Goal: Task Accomplishment & Management: Manage account settings

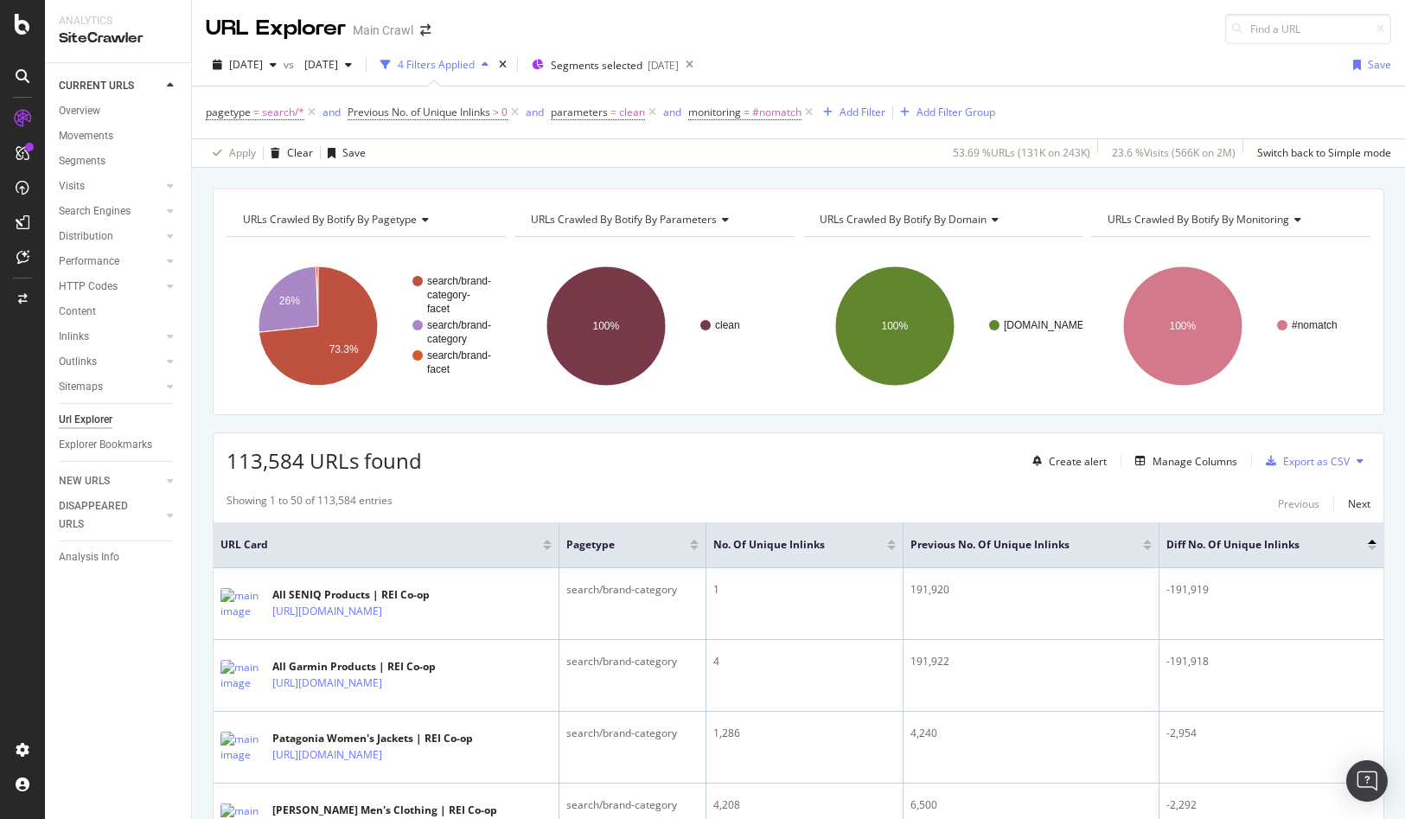
drag, startPoint x: 924, startPoint y: 31, endPoint x: 559, endPoint y: 3, distance: 365.9
click at [923, 31] on div "URL Explorer Main Crawl" at bounding box center [798, 22] width 1213 height 44
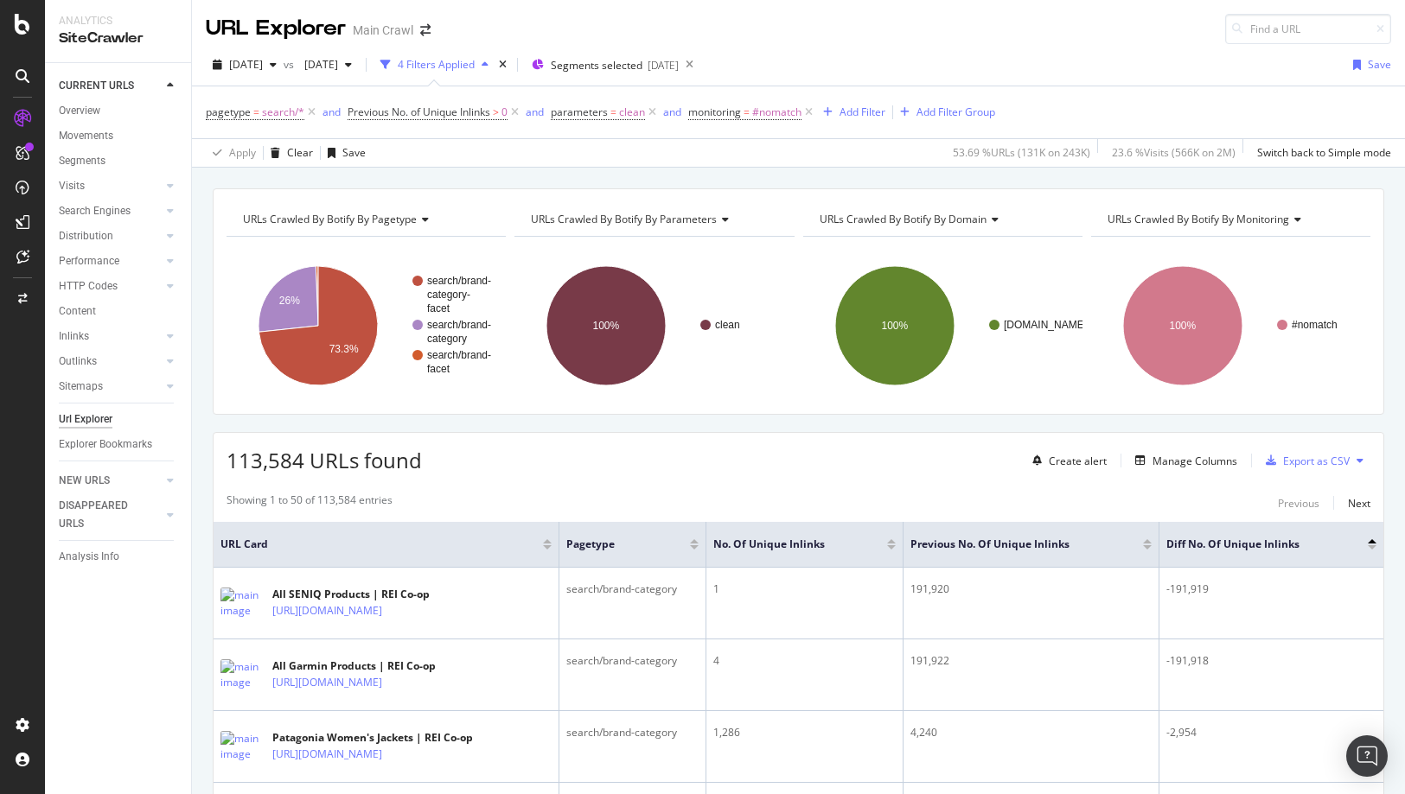
click at [890, 43] on div "URL Explorer Main Crawl" at bounding box center [798, 22] width 1213 height 44
click at [953, 43] on div "URL Explorer Main Crawl" at bounding box center [798, 22] width 1213 height 44
click at [1069, 40] on div "URL Explorer Main Crawl" at bounding box center [798, 22] width 1213 height 44
click at [1085, 41] on div "URL Explorer Main Crawl" at bounding box center [798, 22] width 1213 height 44
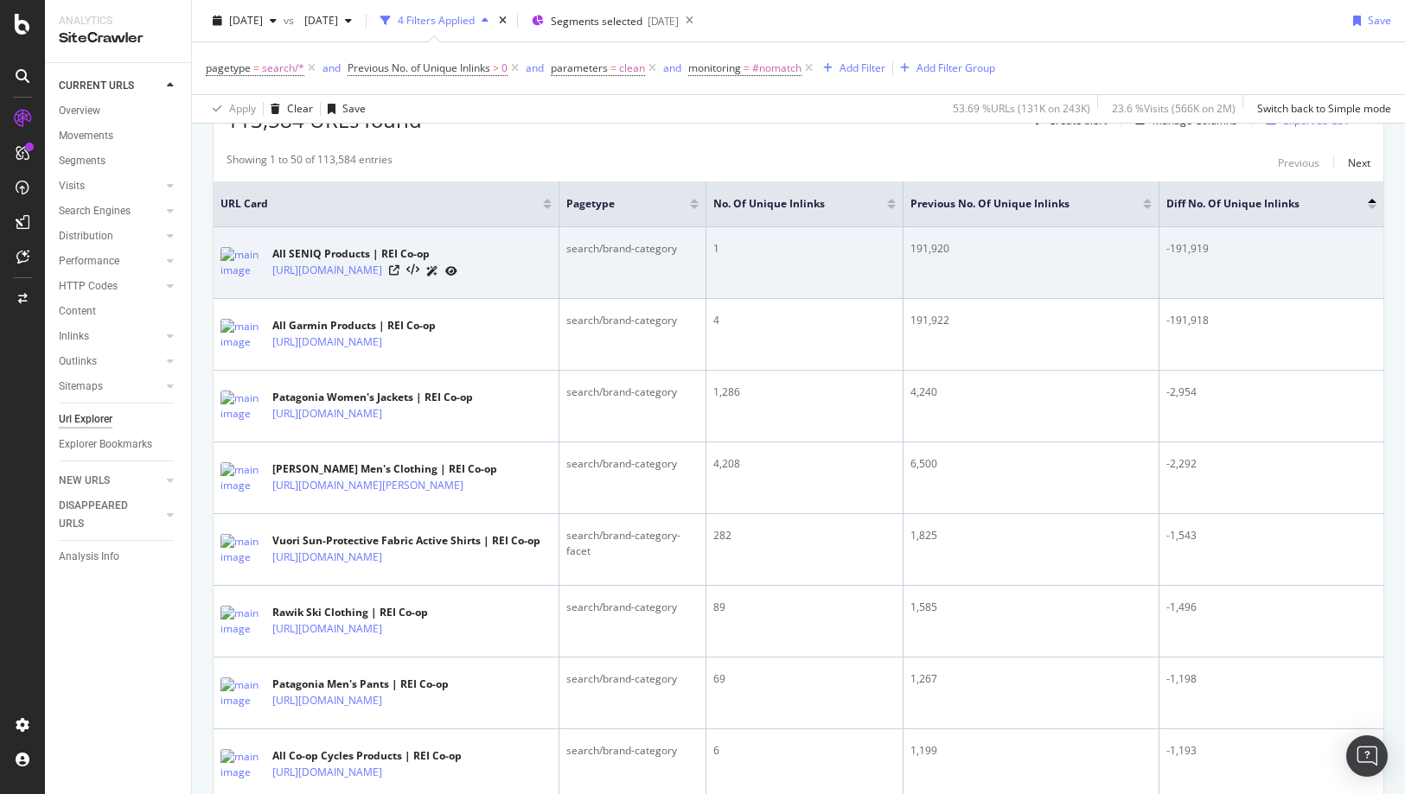
scroll to position [341, 0]
drag, startPoint x: 1167, startPoint y: 246, endPoint x: 1050, endPoint y: 259, distance: 117.4
click at [1279, 246] on td "-191,919" at bounding box center [1271, 262] width 224 height 72
click at [939, 258] on td "191,920" at bounding box center [1031, 262] width 256 height 72
drag, startPoint x: 908, startPoint y: 249, endPoint x: 1033, endPoint y: 249, distance: 125.3
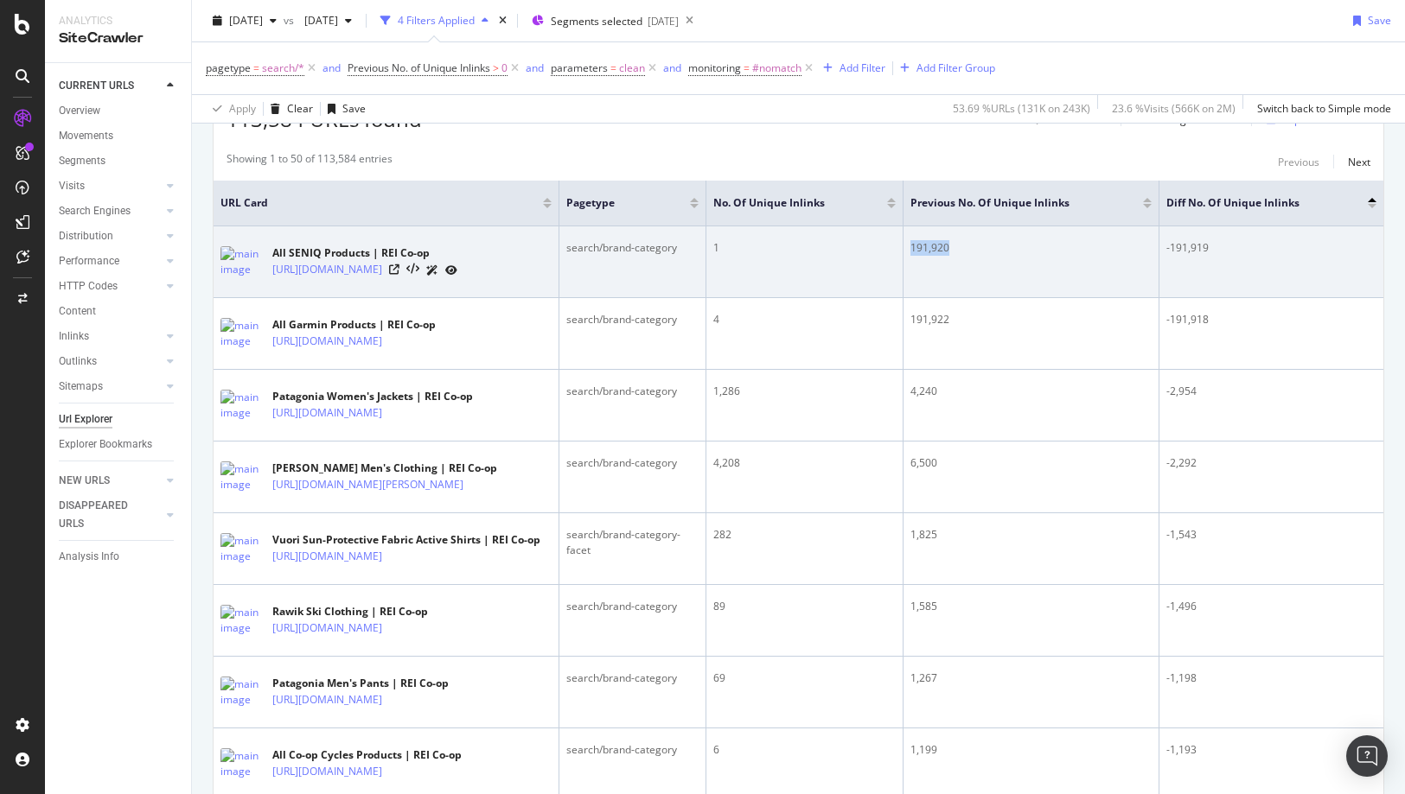
click at [1033, 249] on td "191,920" at bounding box center [1031, 262] width 256 height 72
click at [1034, 249] on div "191,920" at bounding box center [1030, 248] width 241 height 16
click at [1050, 253] on div "191,920" at bounding box center [1030, 248] width 241 height 16
click at [792, 259] on td "1" at bounding box center [804, 262] width 197 height 72
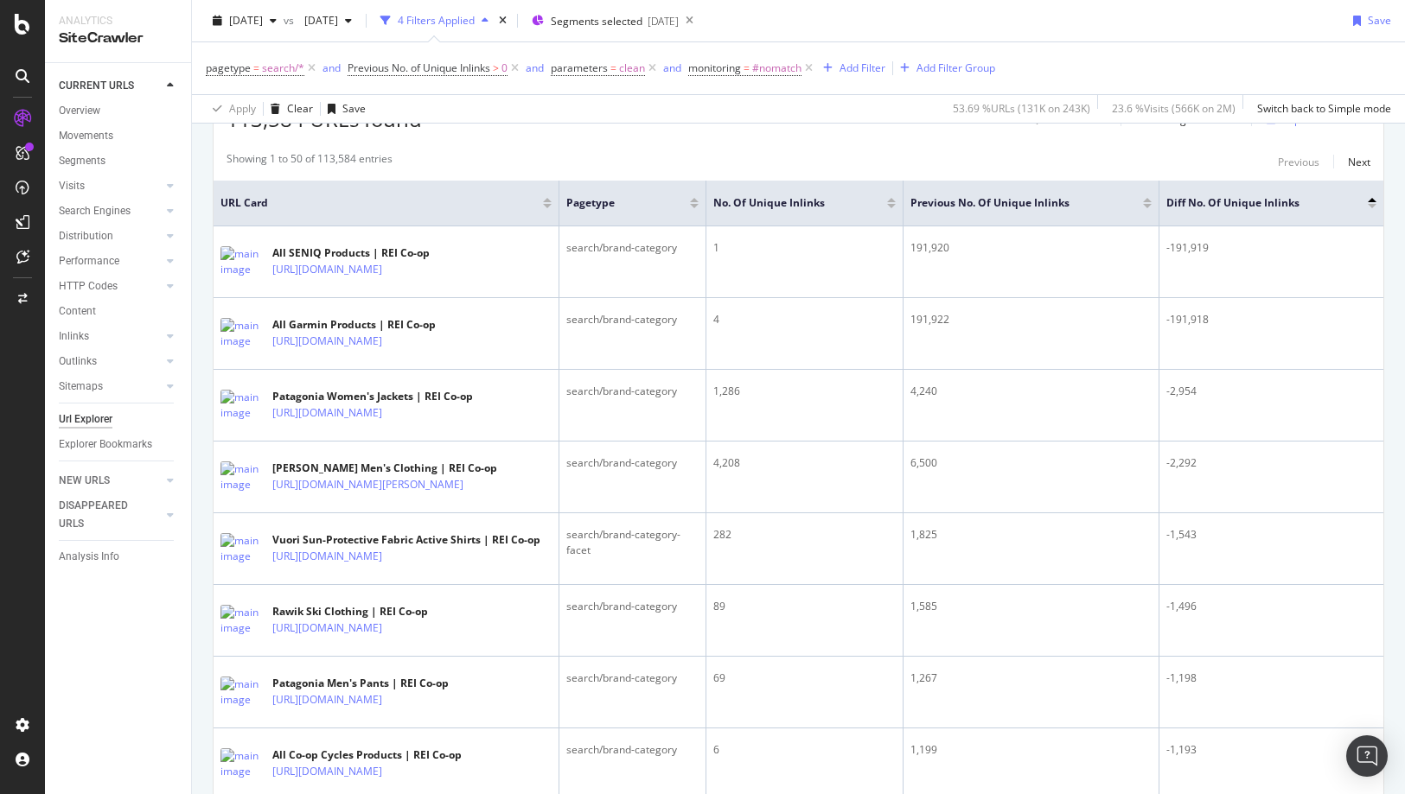
click at [1085, 19] on div "[DATE] vs [DATE] 4 Filters Applied Segments selected [DATE] Save" at bounding box center [798, 24] width 1213 height 35
click at [17, 394] on div at bounding box center [22, 408] width 41 height 607
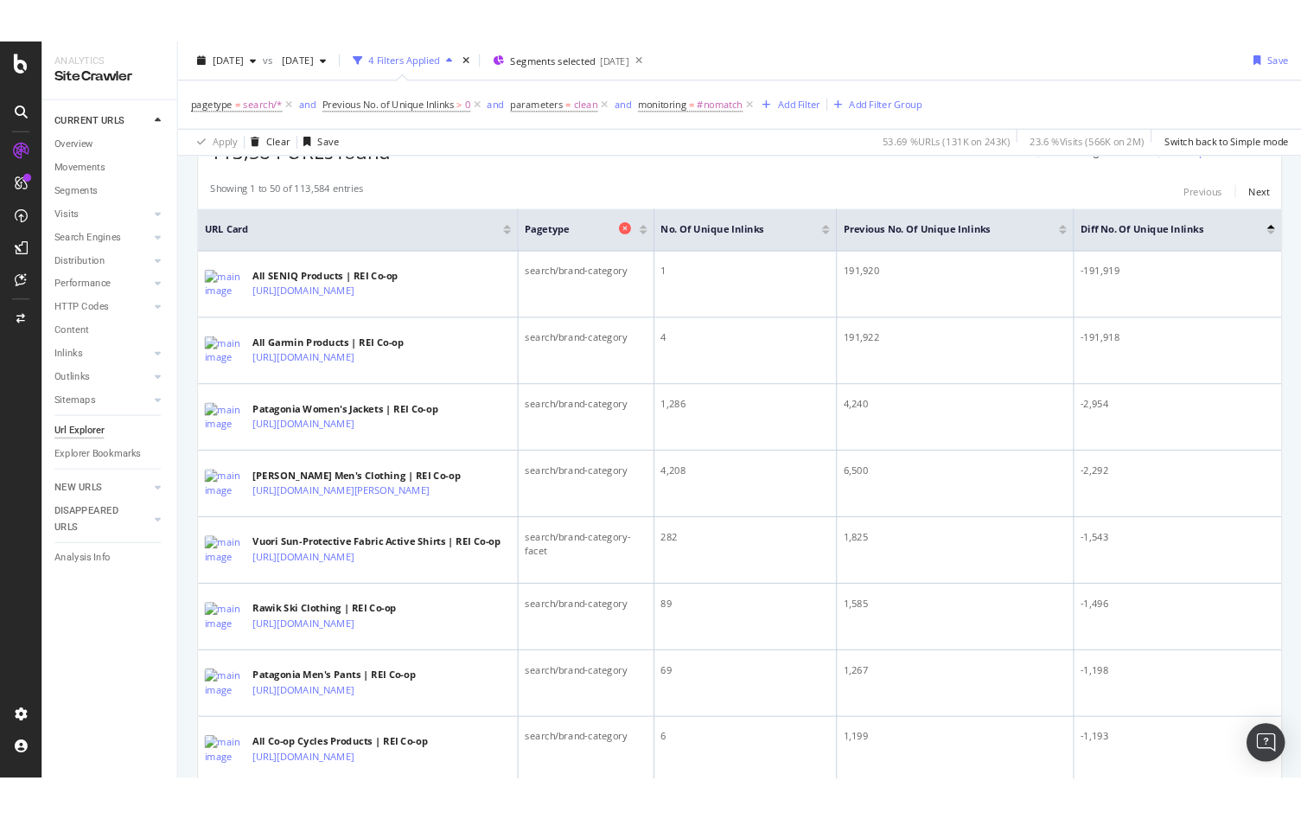
scroll to position [0, 0]
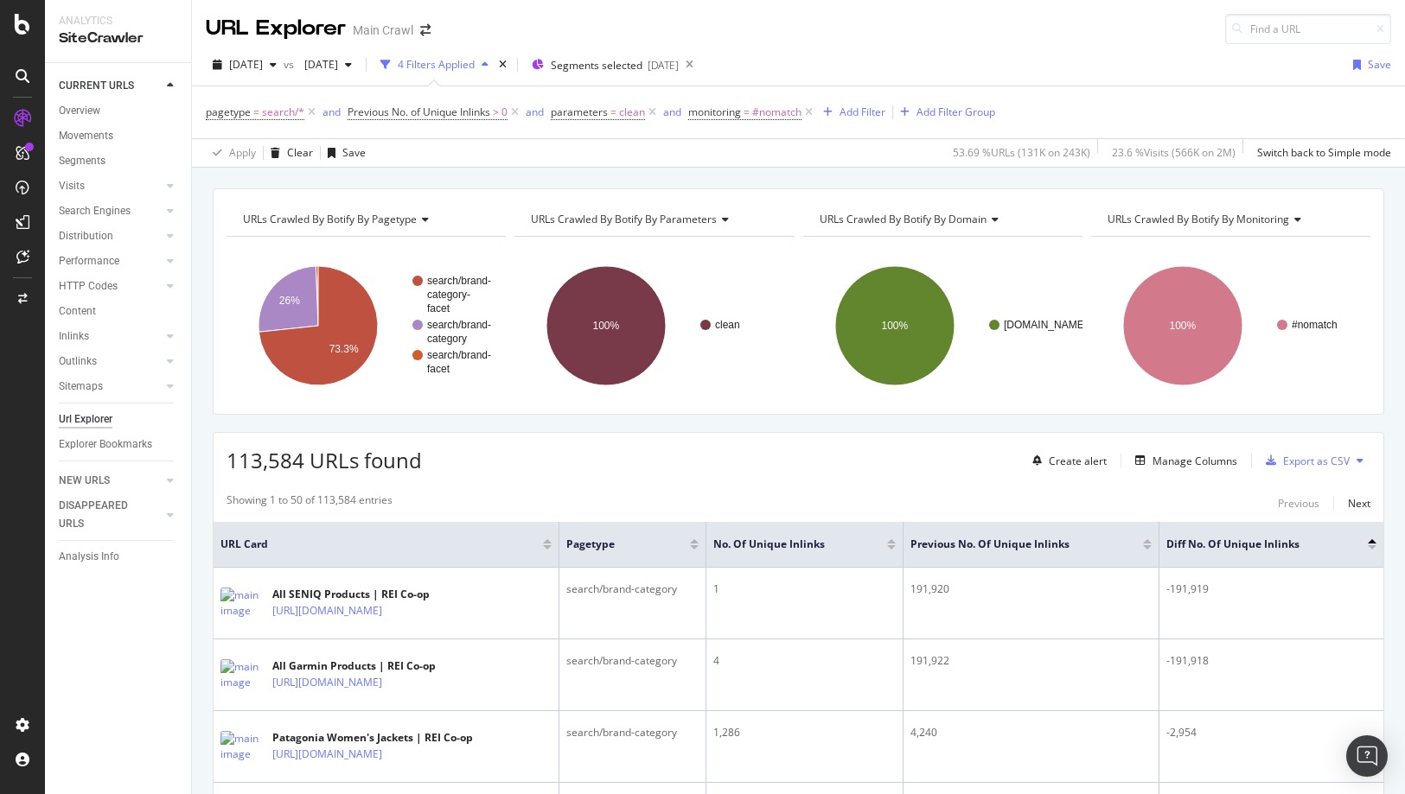
click at [1109, 30] on div "URL Explorer Main Crawl" at bounding box center [798, 22] width 1213 height 44
click at [1018, 33] on div "URL Explorer Main Crawl" at bounding box center [798, 22] width 1213 height 44
click at [987, 35] on div "URL Explorer Main Crawl" at bounding box center [798, 22] width 1213 height 44
click at [1090, 65] on div "[DATE] vs [DATE] 4 Filters Applied Segments selected [DATE] Save" at bounding box center [798, 68] width 1213 height 35
click at [1100, 65] on div "[DATE] vs [DATE] 4 Filters Applied Segments selected [DATE] Save" at bounding box center [798, 68] width 1213 height 35
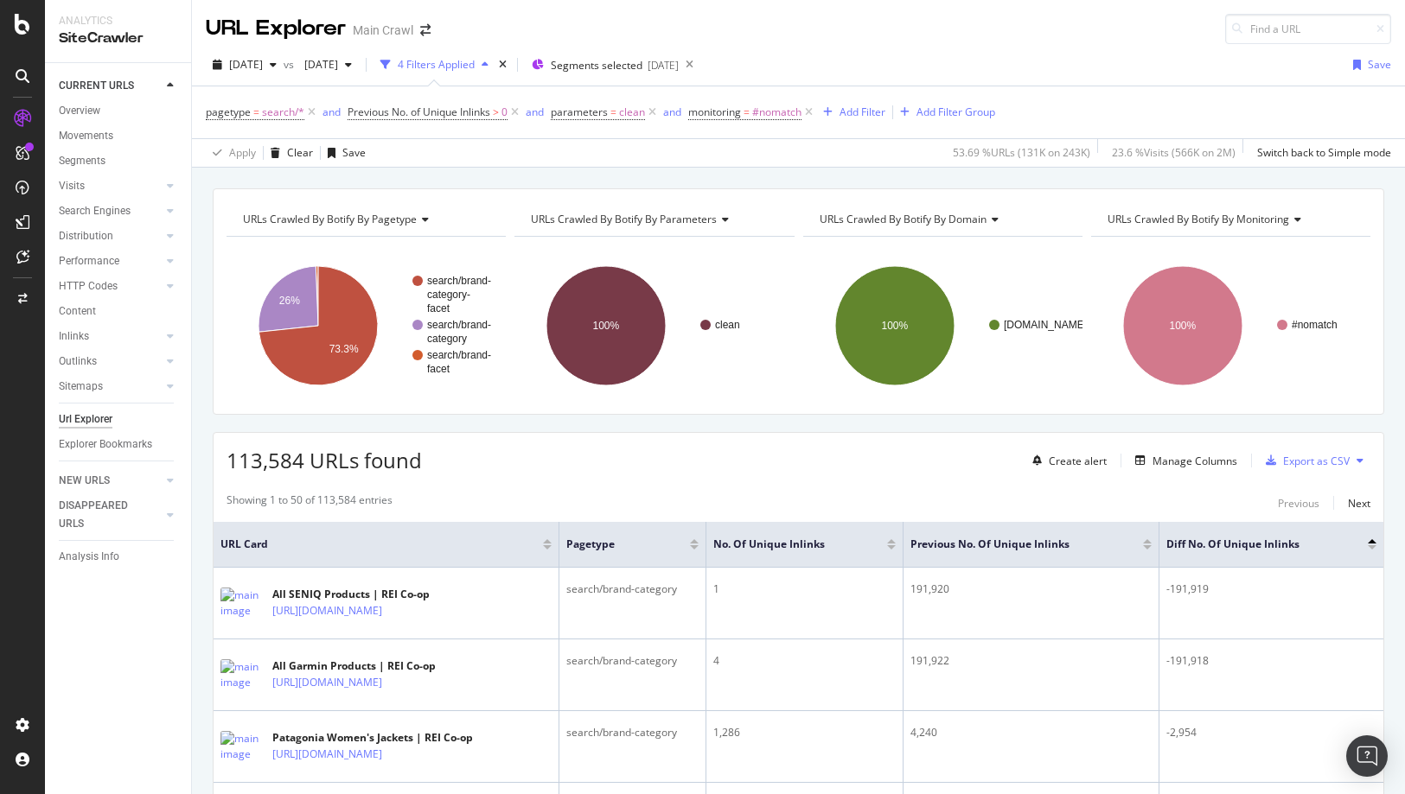
click at [1105, 65] on div "[DATE] vs [DATE] 4 Filters Applied Segments selected [DATE] Save" at bounding box center [798, 68] width 1213 height 35
click at [1109, 40] on div "URL Explorer Main Crawl" at bounding box center [798, 22] width 1213 height 44
click at [1012, 34] on div "URL Explorer Main Crawl" at bounding box center [798, 22] width 1213 height 44
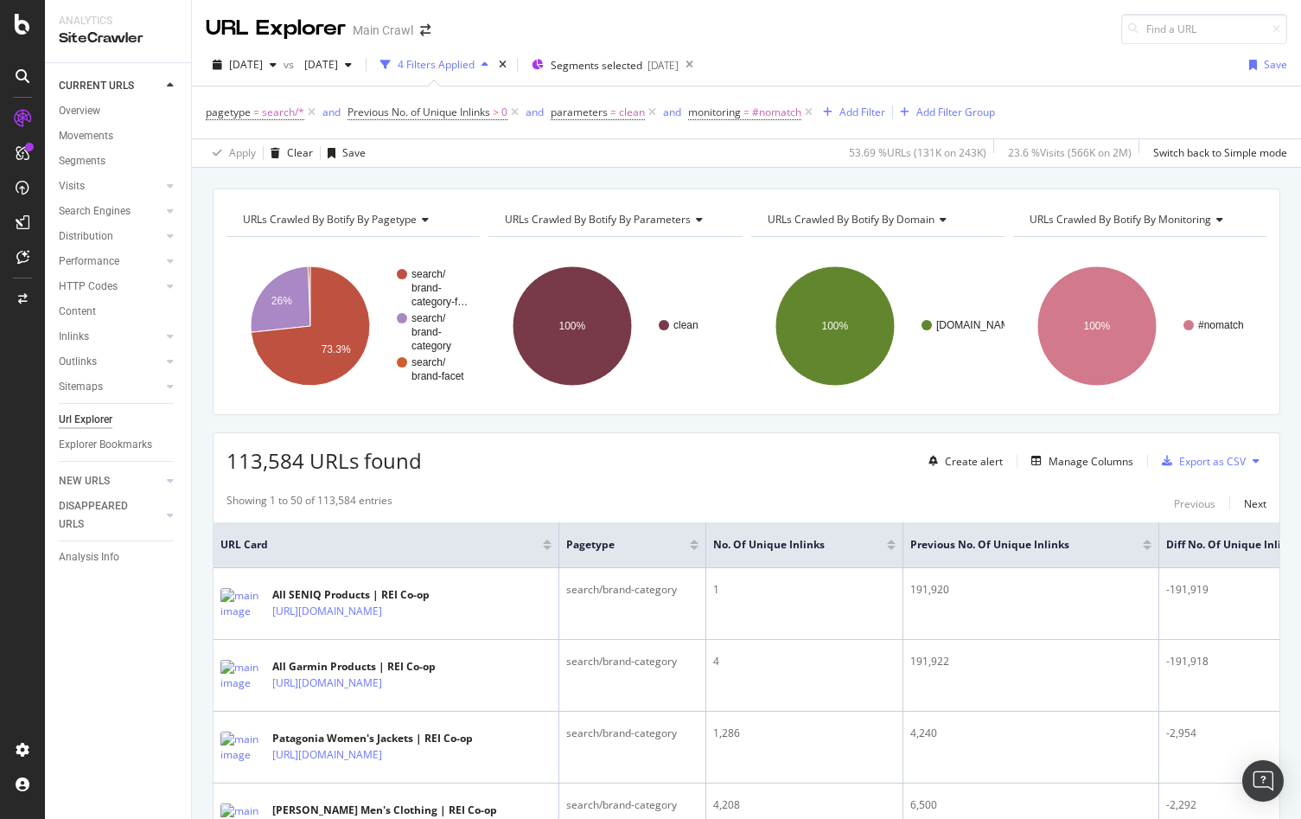
click at [1021, 30] on div "URL Explorer Main Crawl" at bounding box center [746, 22] width 1109 height 44
click at [1026, 35] on div "URL Explorer Main Crawl" at bounding box center [746, 22] width 1109 height 44
click at [992, 40] on div "URL Explorer Main Crawl" at bounding box center [746, 22] width 1109 height 44
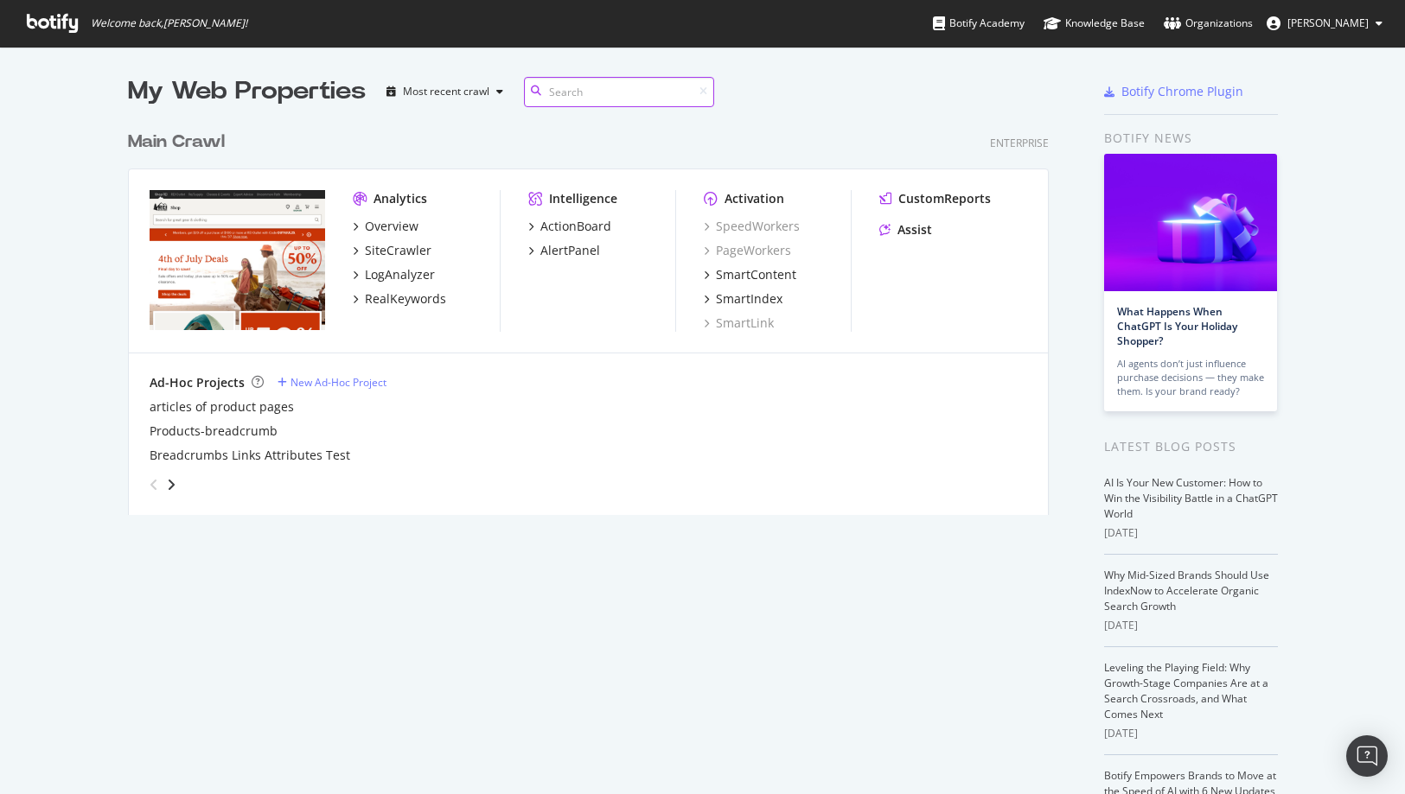
scroll to position [794, 1405]
click at [398, 246] on div "SiteCrawler" at bounding box center [398, 250] width 67 height 17
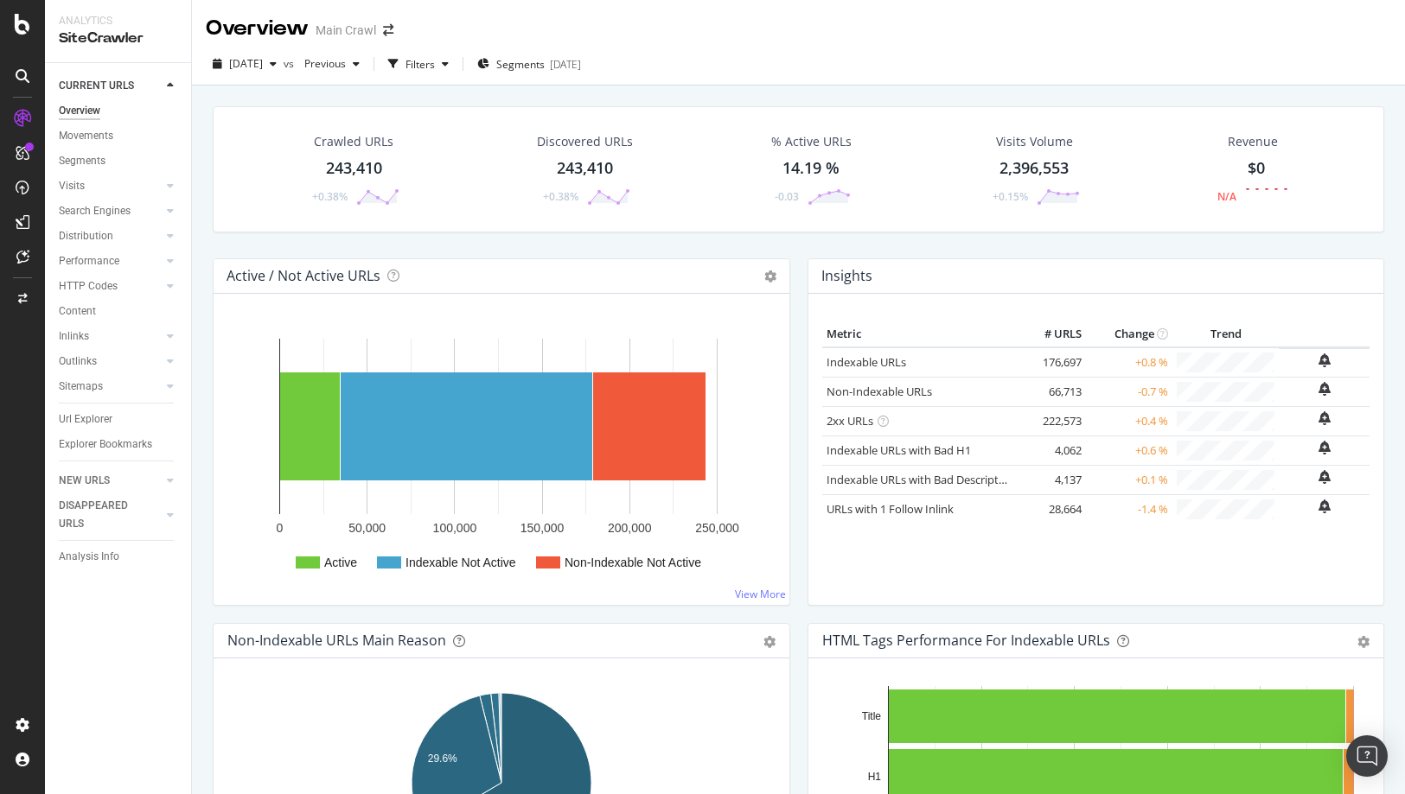
click at [360, 151] on div "Crawled URLs 243,410 +0.38%" at bounding box center [353, 169] width 125 height 90
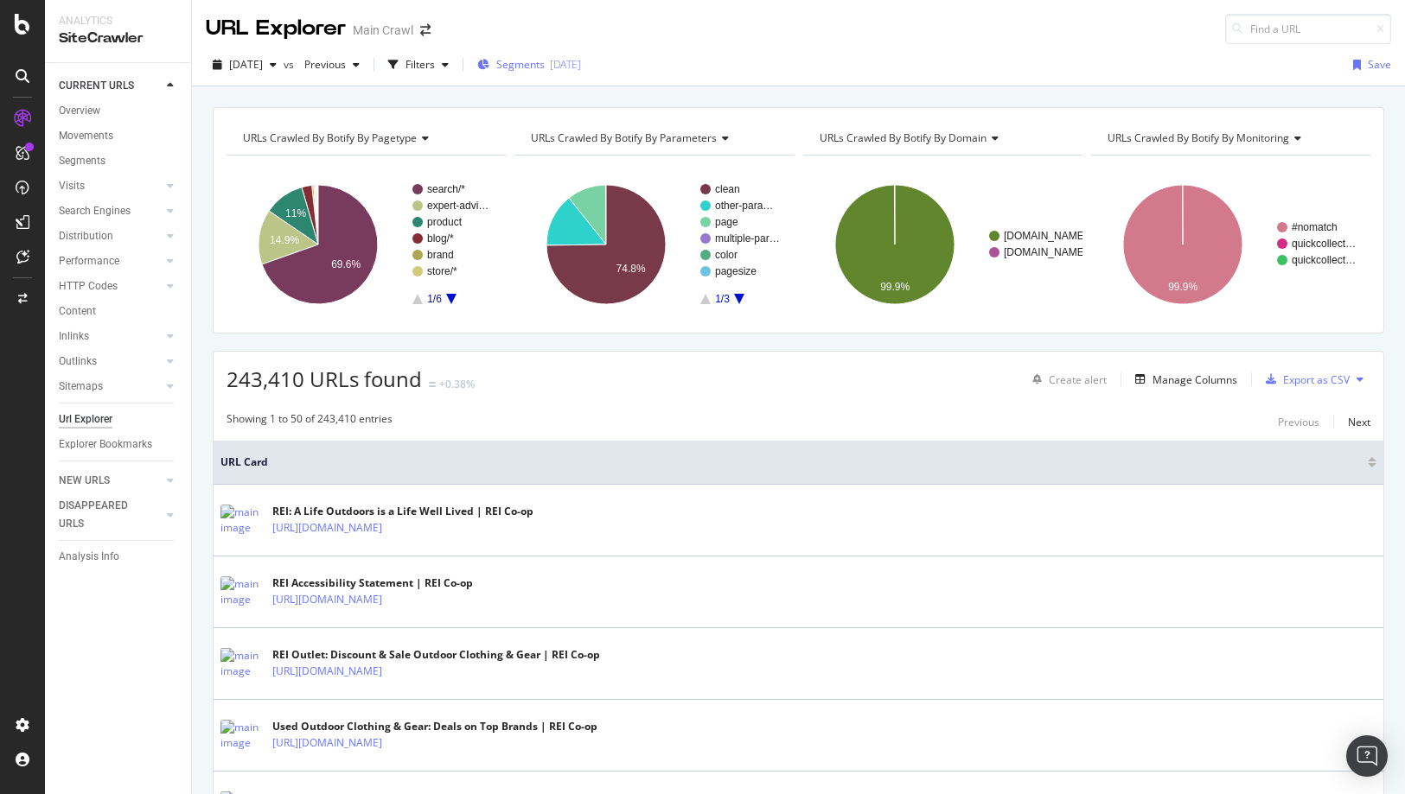
click at [533, 61] on span "Segments" at bounding box center [520, 64] width 48 height 15
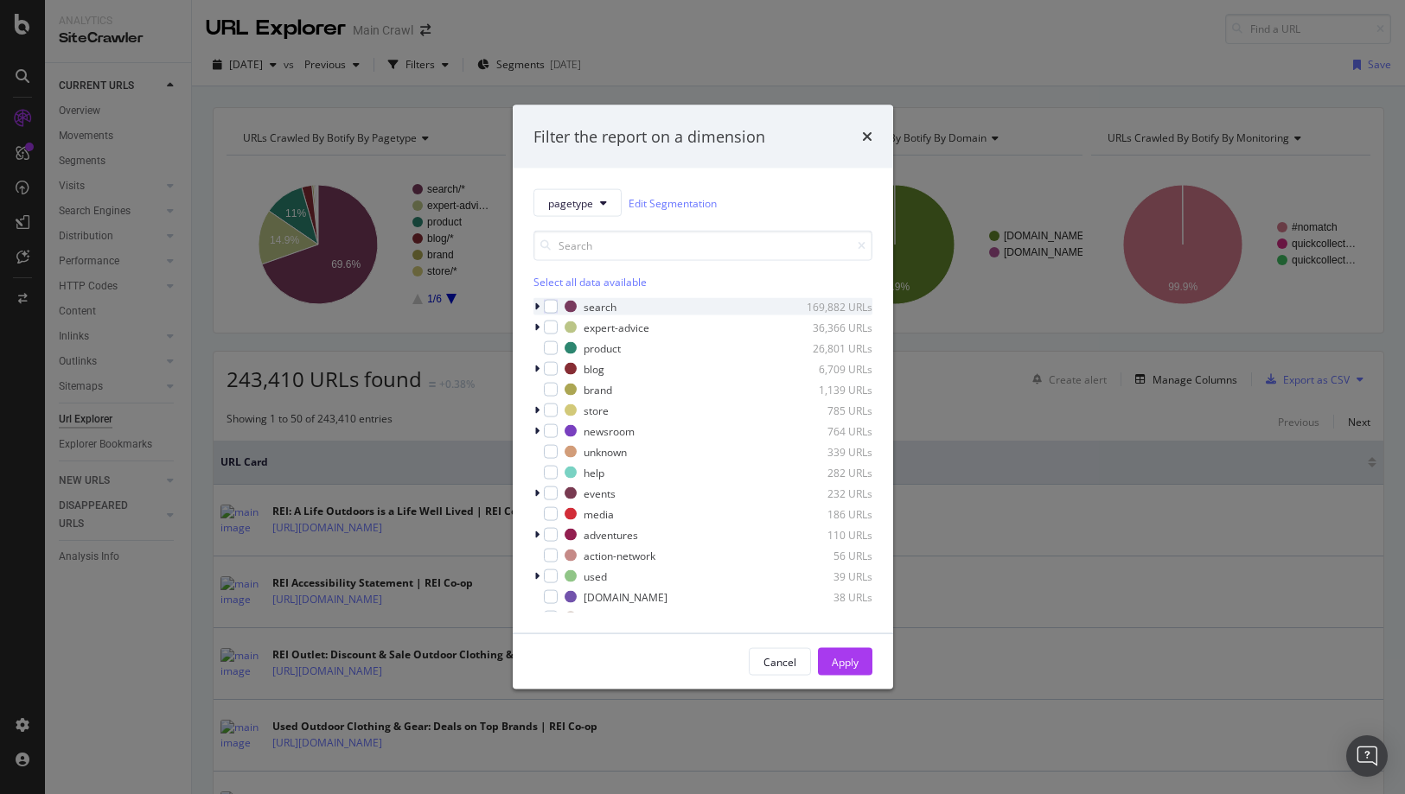
click at [537, 305] on icon "modal" at bounding box center [536, 307] width 5 height 10
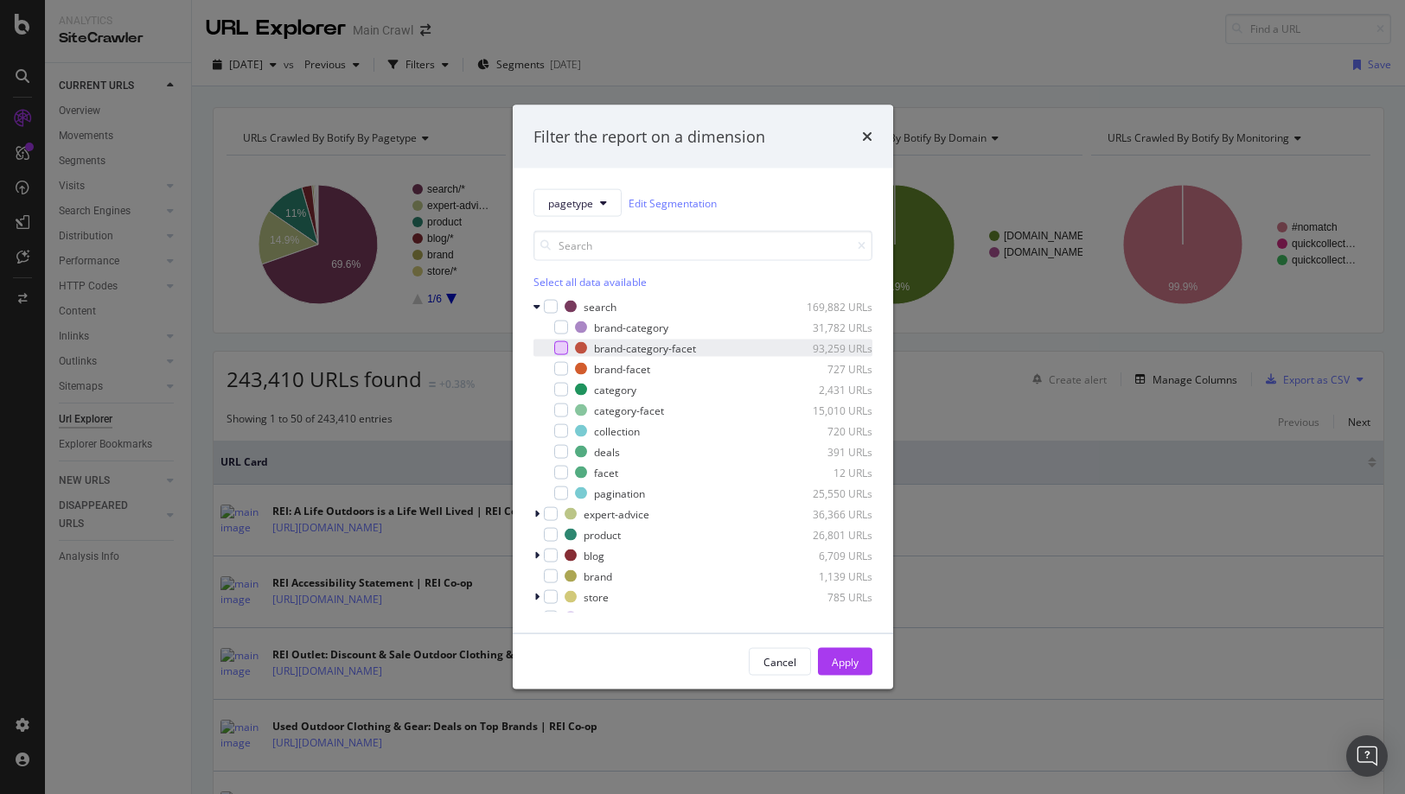
click at [560, 348] on div "modal" at bounding box center [561, 348] width 14 height 14
click at [560, 367] on div "modal" at bounding box center [561, 369] width 14 height 14
click at [563, 413] on div "modal" at bounding box center [561, 411] width 14 height 14
click at [560, 473] on div "modal" at bounding box center [561, 473] width 14 height 14
click at [863, 667] on button "Apply" at bounding box center [845, 662] width 54 height 28
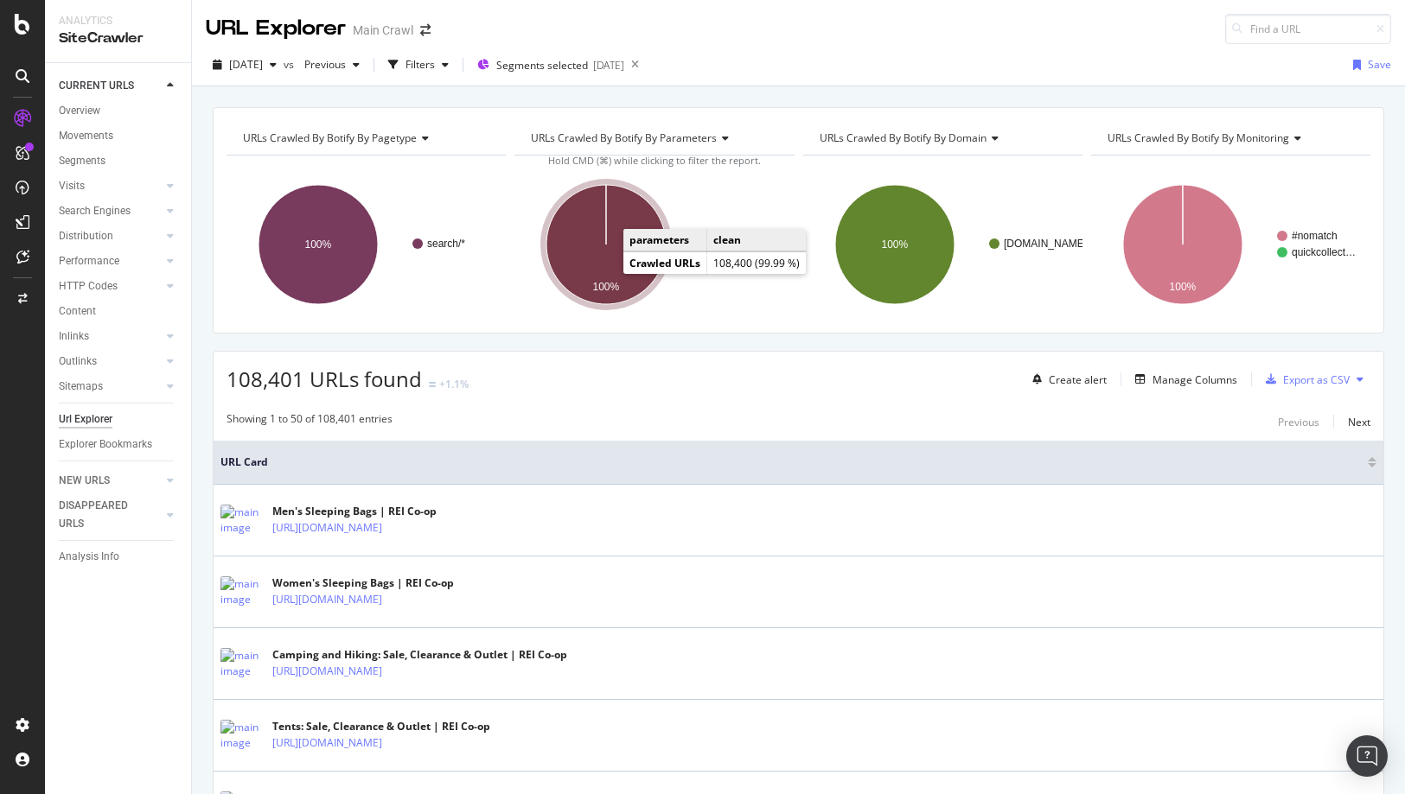
click at [616, 260] on icon "A chart." at bounding box center [605, 244] width 119 height 119
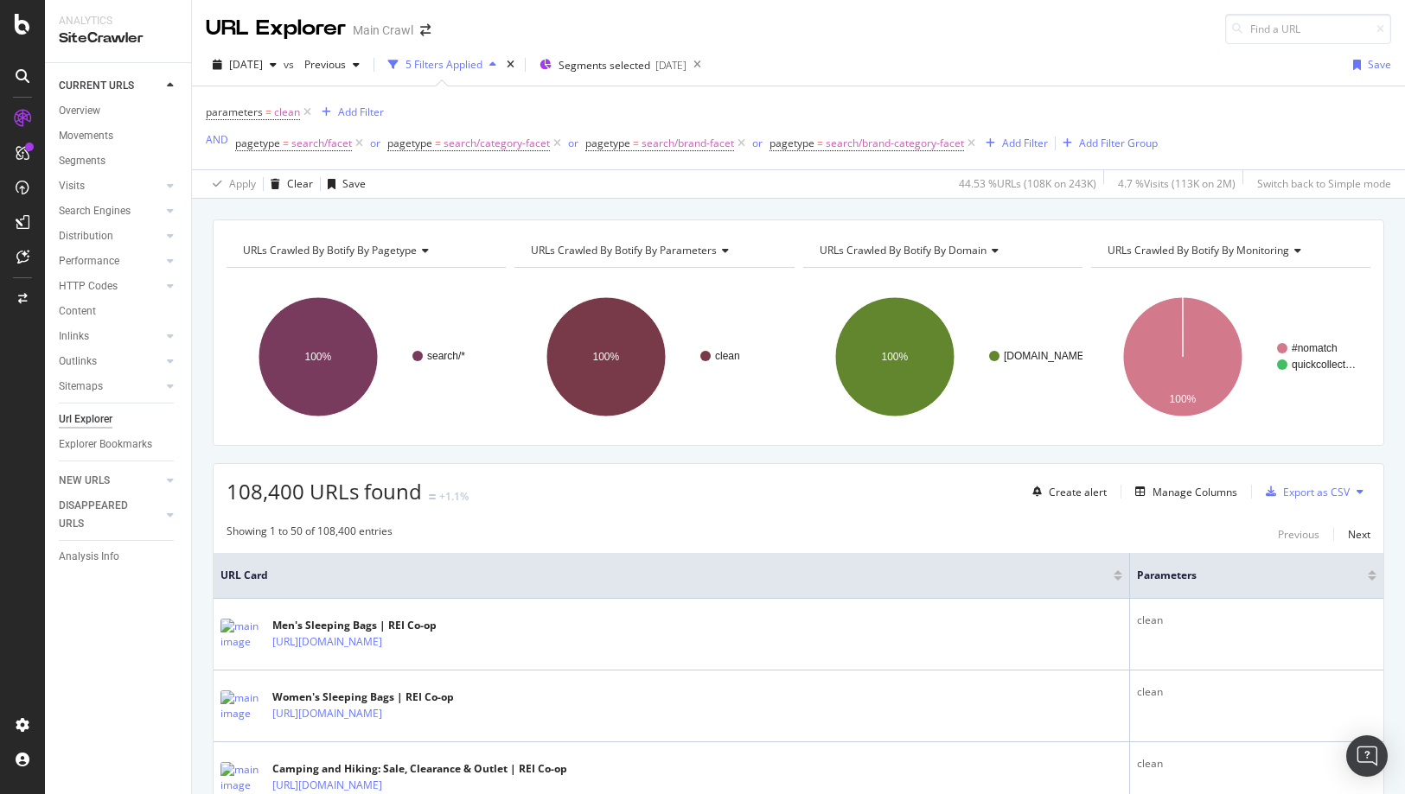
click at [871, 471] on div "108,400 URLs found +1.1% Create alert Manage Columns Export as CSV" at bounding box center [799, 485] width 1170 height 42
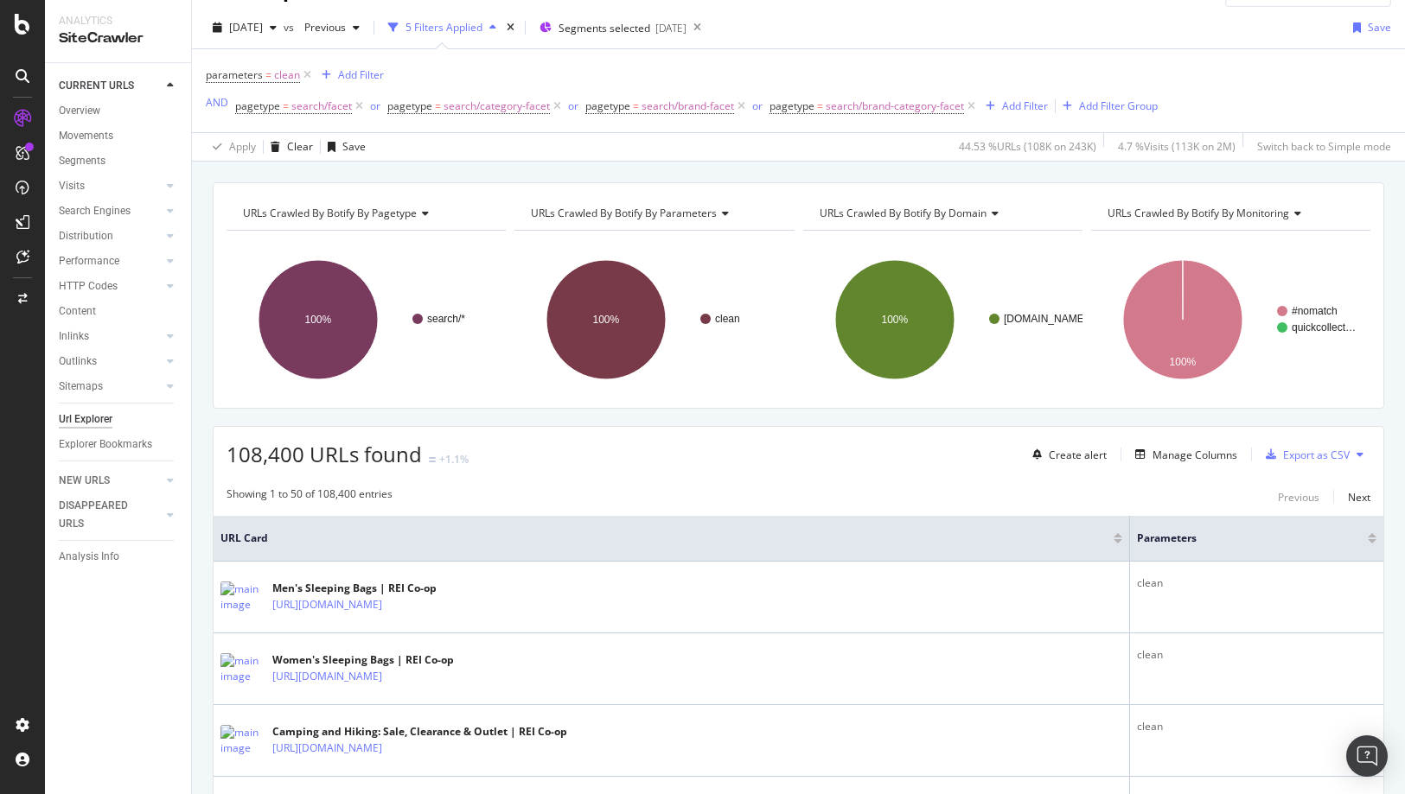
scroll to position [41, 0]
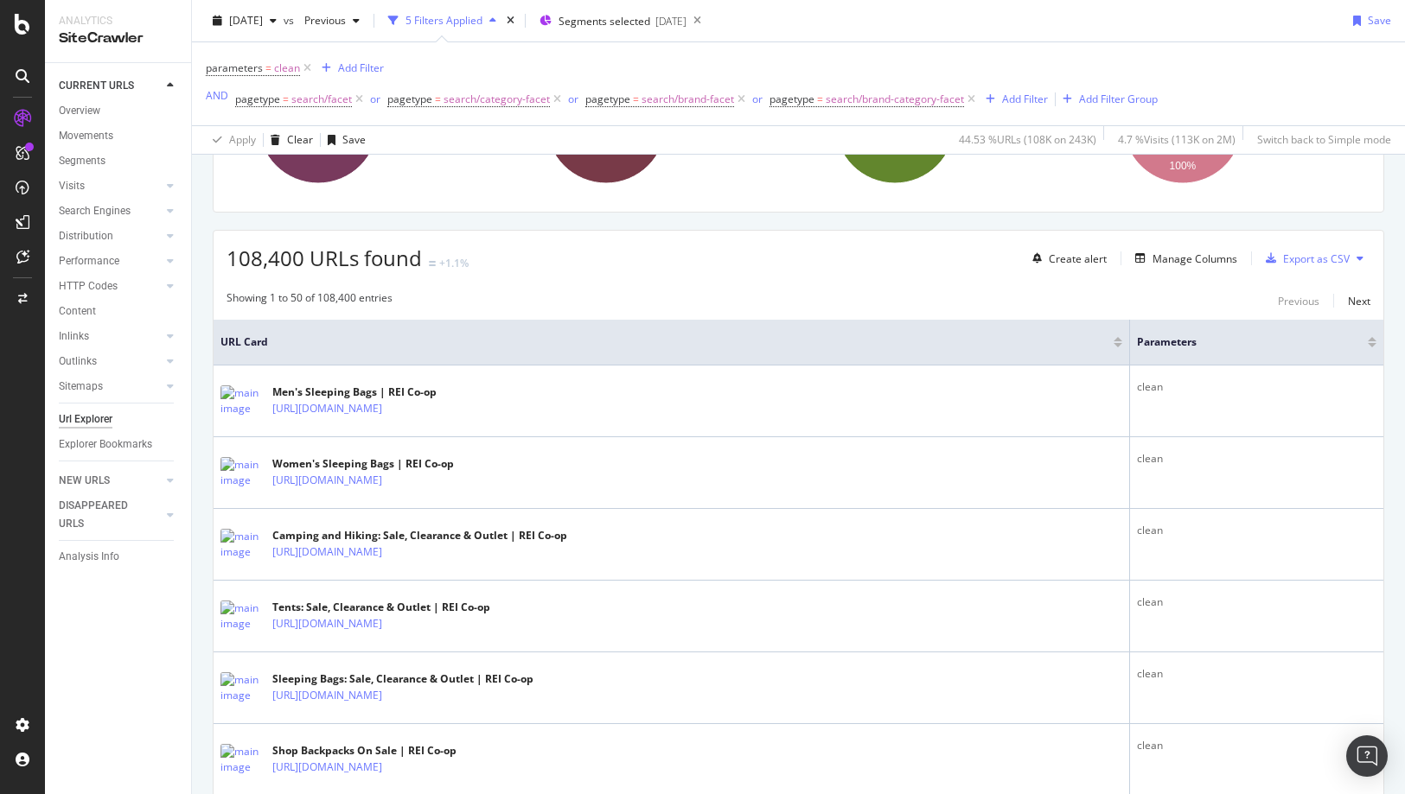
scroll to position [236, 0]
click at [1172, 259] on div "Manage Columns" at bounding box center [1194, 256] width 85 height 15
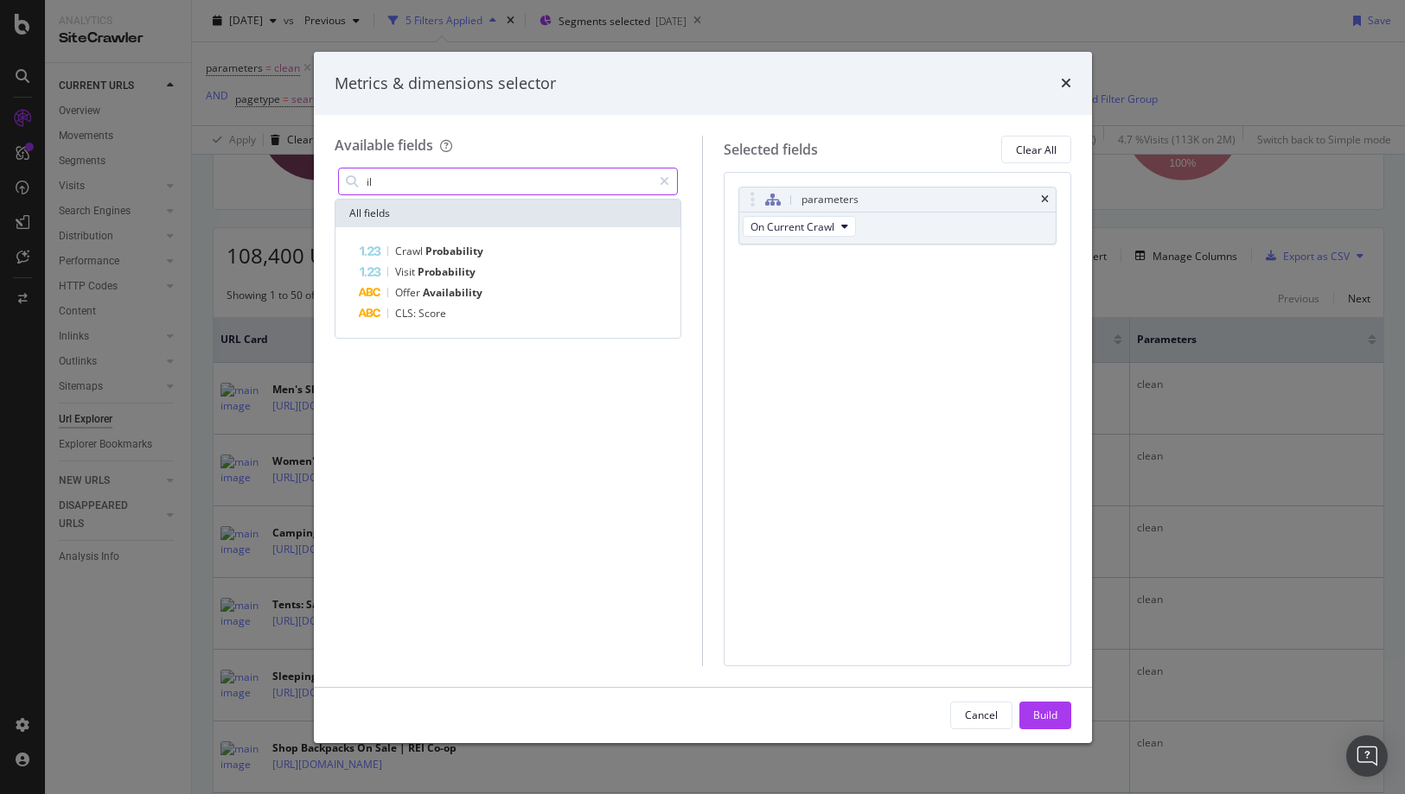
type input "i"
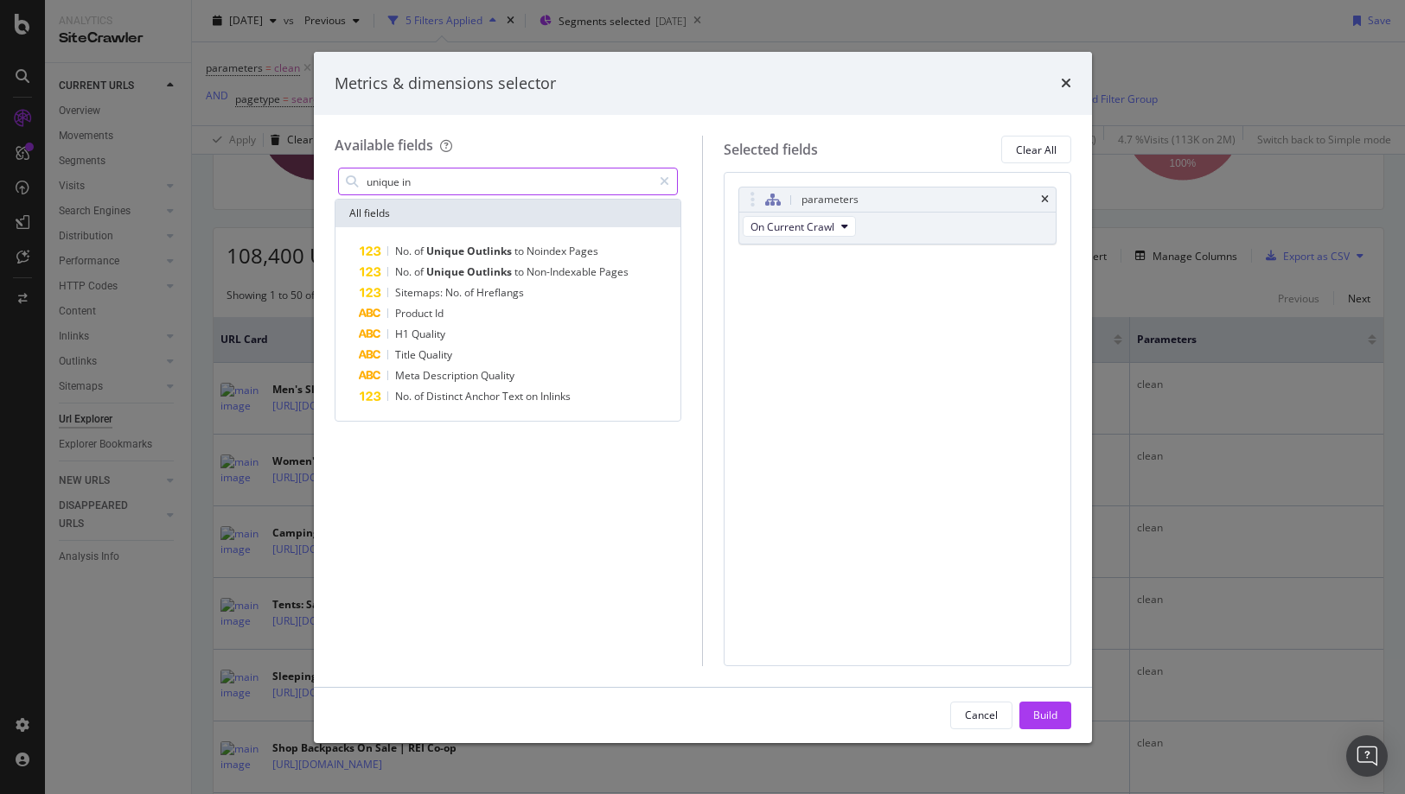
click at [450, 182] on input "unique in" at bounding box center [509, 182] width 288 height 26
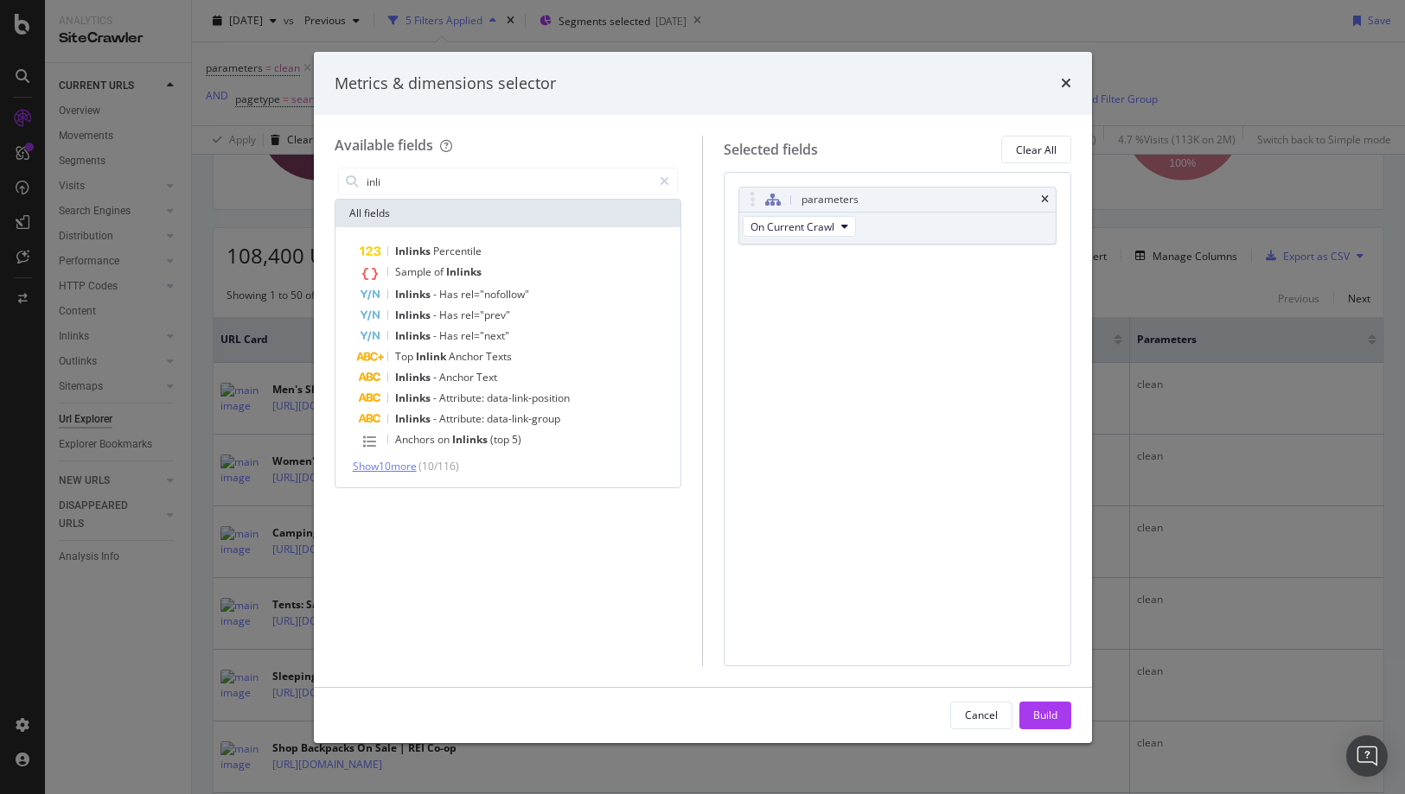
type input "inli"
click at [393, 470] on span "Show 10 more" at bounding box center [385, 466] width 64 height 15
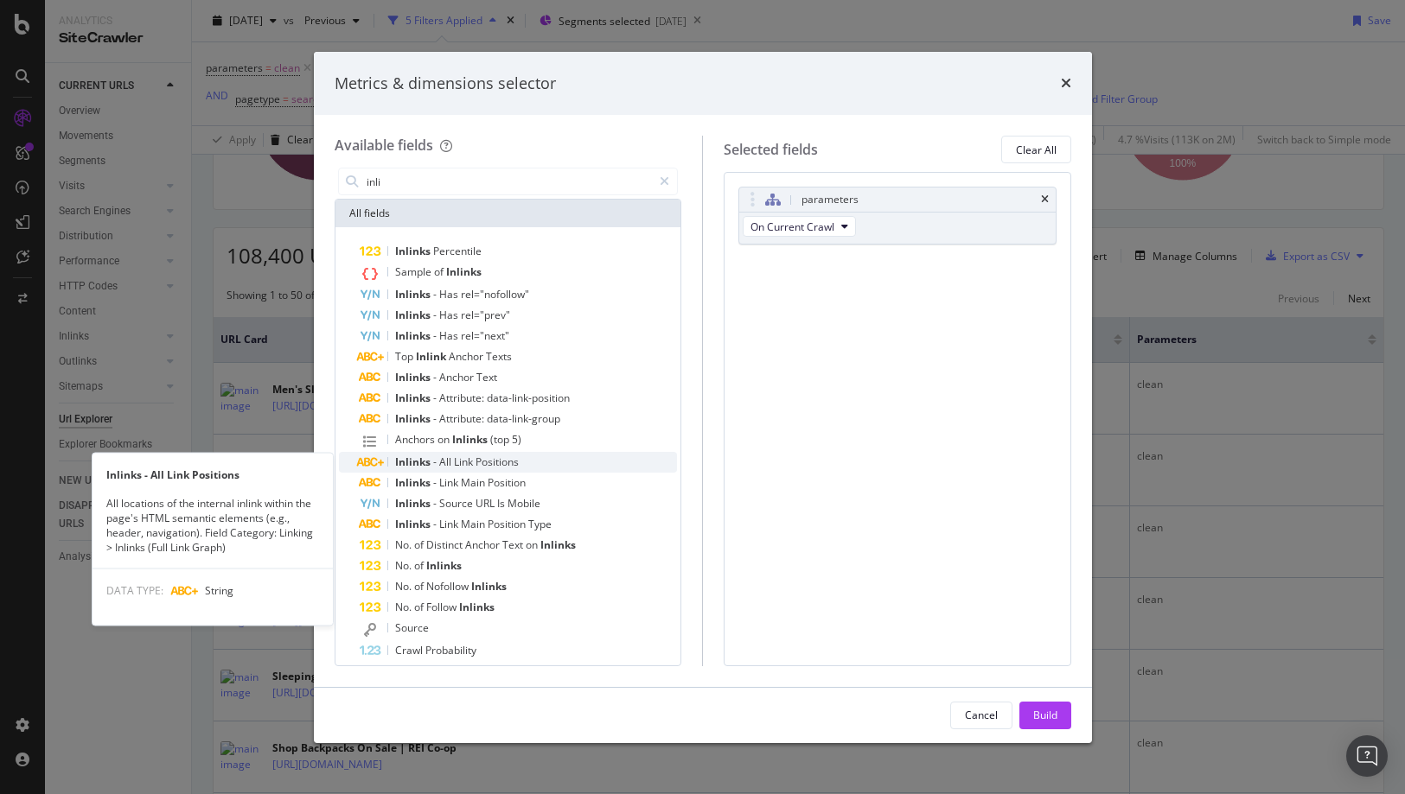
scroll to position [31, 0]
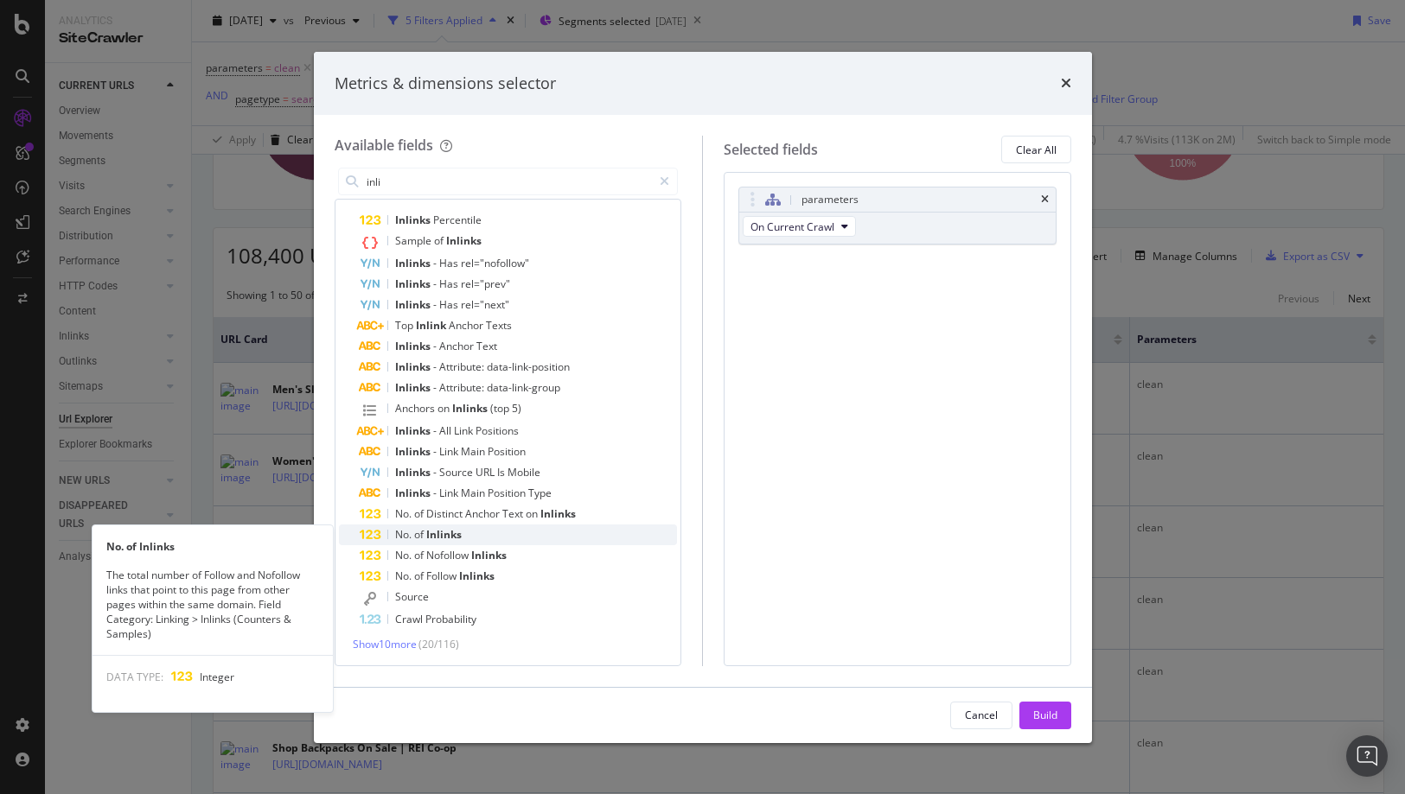
click at [467, 530] on div "No. of Inlinks" at bounding box center [519, 535] width 318 height 21
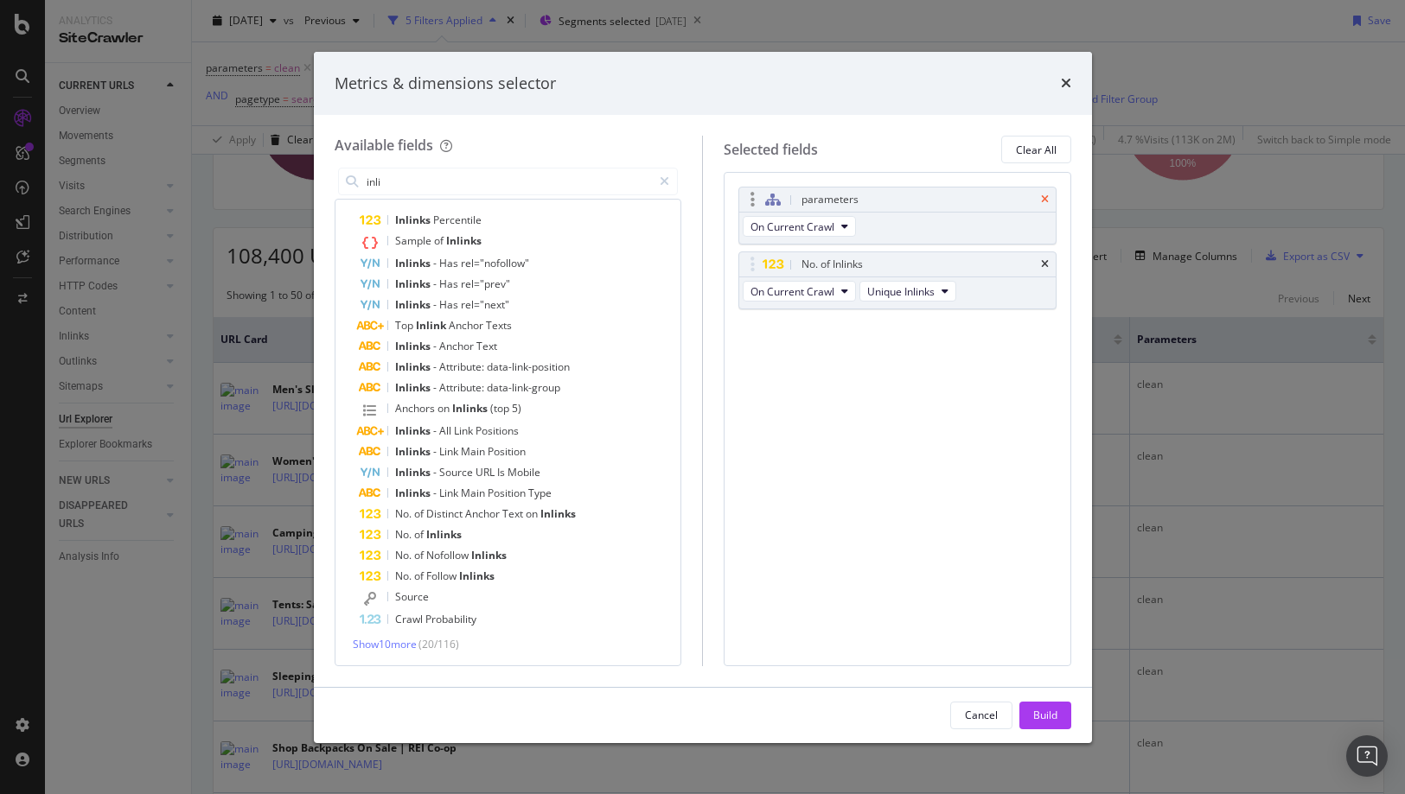
click at [1042, 195] on icon "times" at bounding box center [1045, 200] width 8 height 10
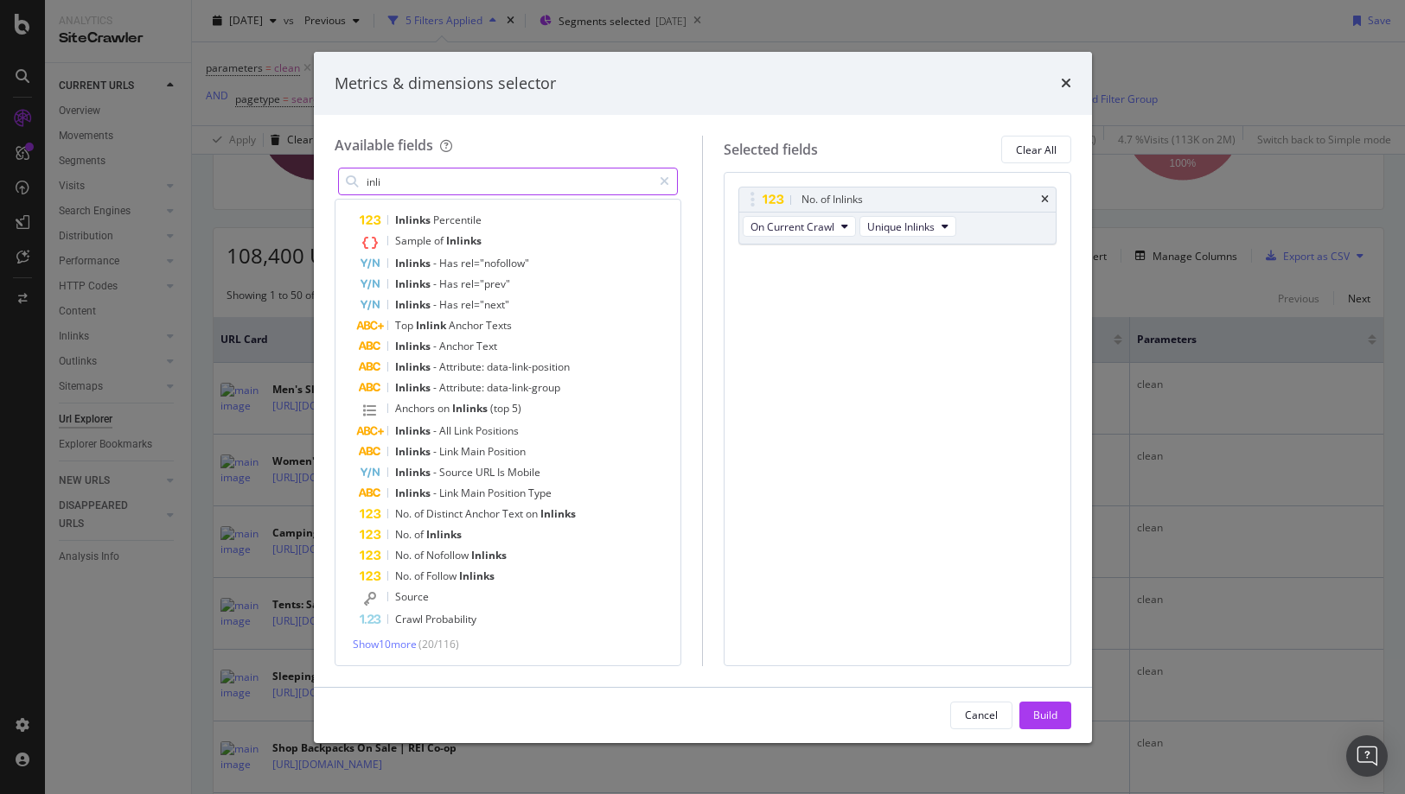
drag, startPoint x: 667, startPoint y: 179, endPoint x: 613, endPoint y: 181, distance: 54.5
click at [667, 179] on icon "modal" at bounding box center [665, 181] width 10 height 12
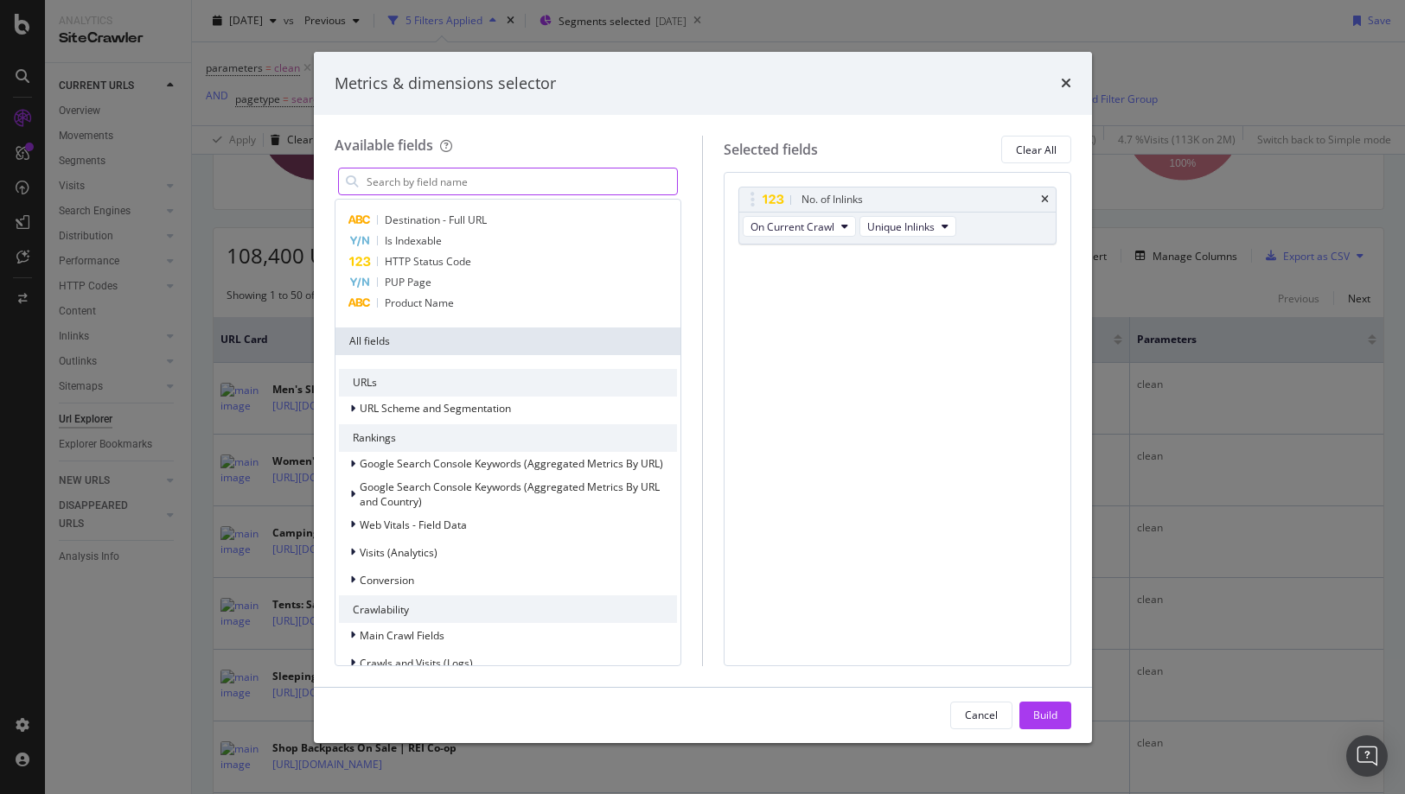
scroll to position [190, 0]
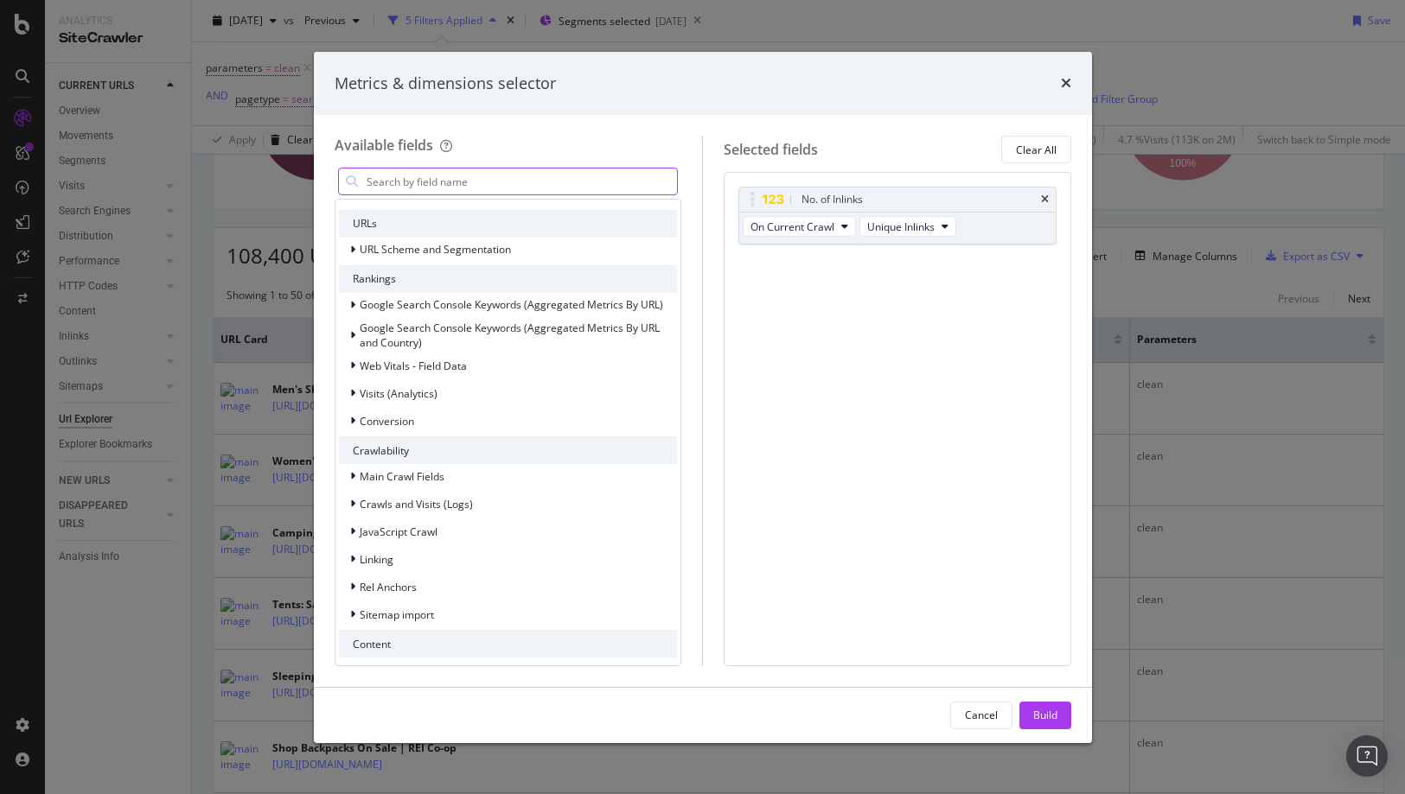
click at [521, 182] on input "modal" at bounding box center [521, 182] width 313 height 26
click at [945, 229] on icon "modal" at bounding box center [944, 226] width 7 height 10
click at [1054, 718] on div "Build" at bounding box center [1045, 715] width 24 height 15
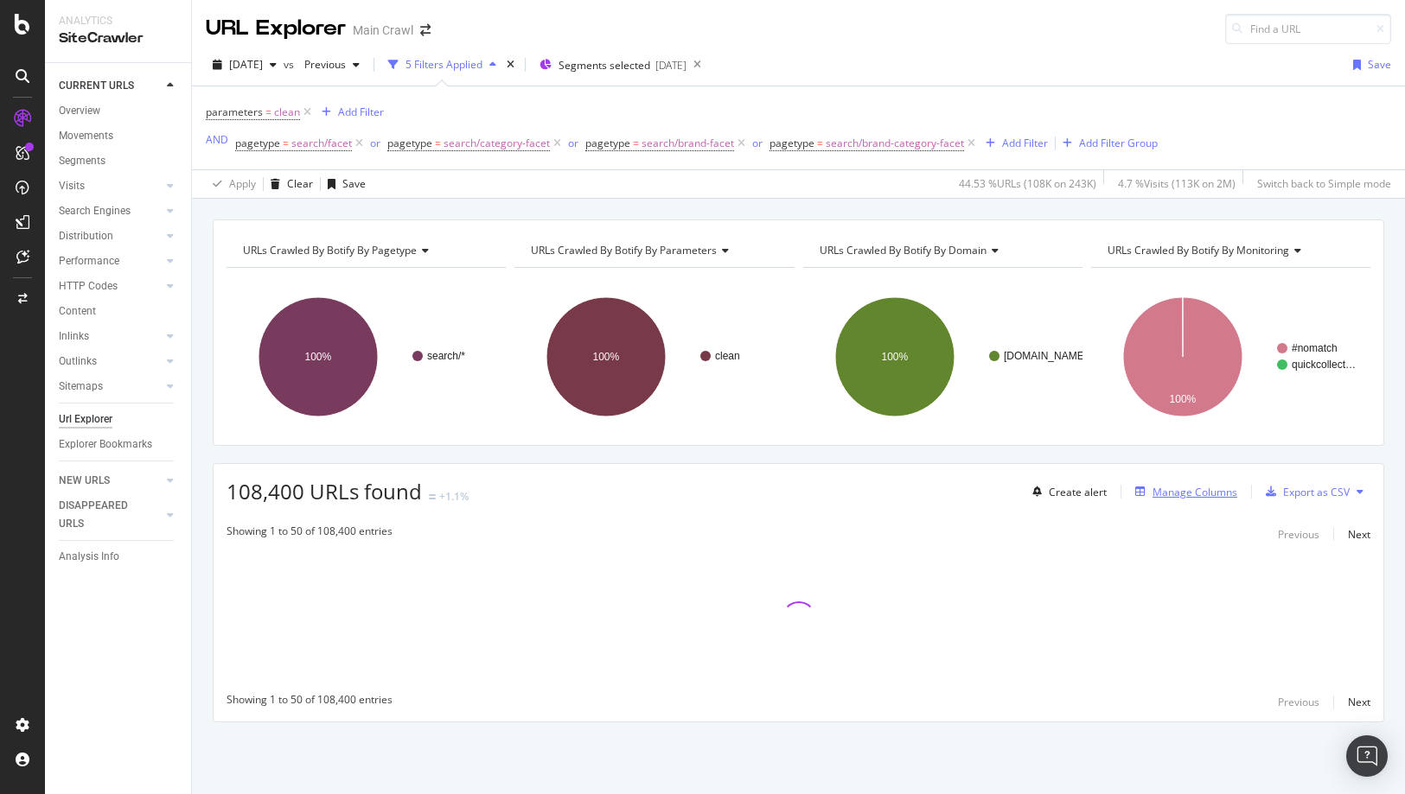
click at [1177, 493] on div "Manage Columns" at bounding box center [1194, 492] width 85 height 15
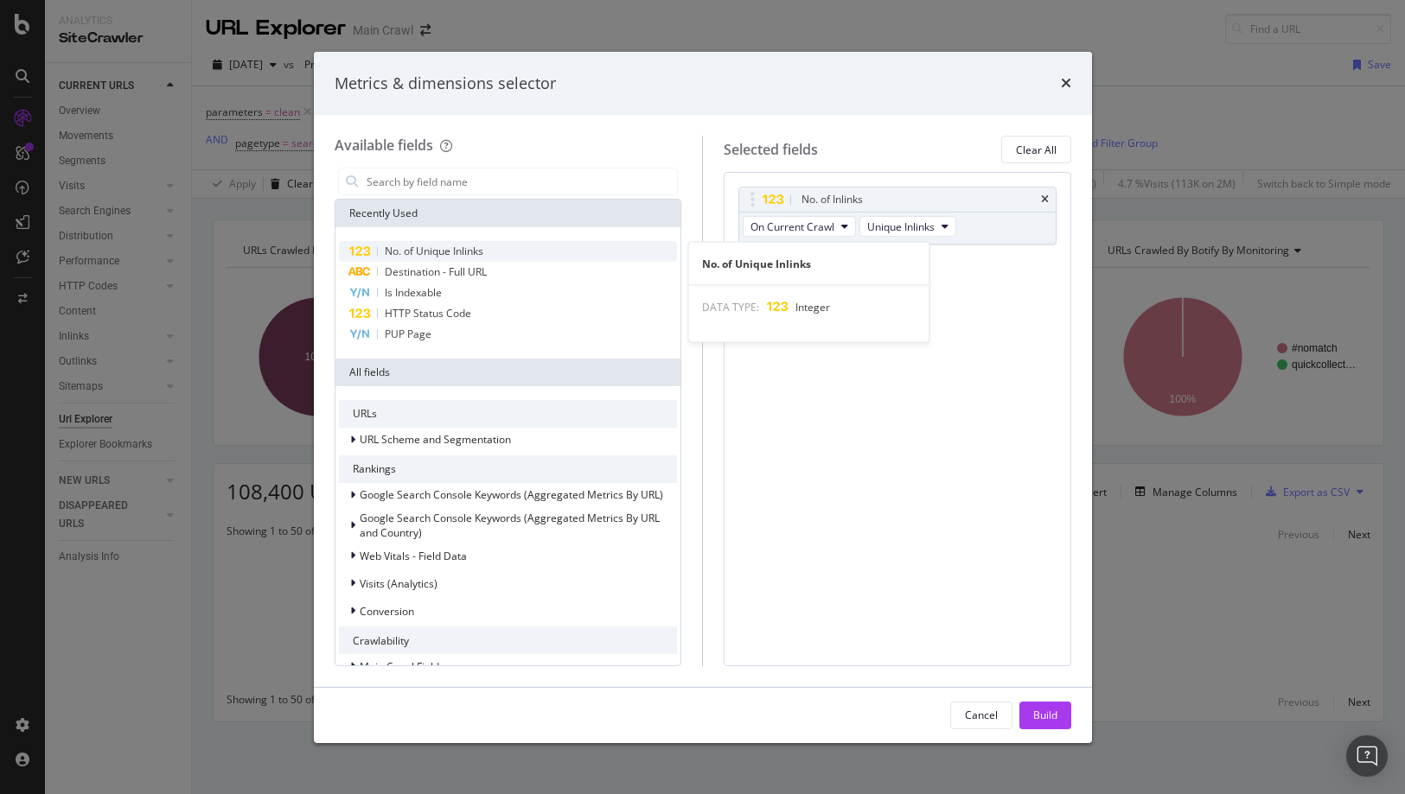
click at [494, 253] on div "No. of Unique Inlinks" at bounding box center [508, 251] width 339 height 21
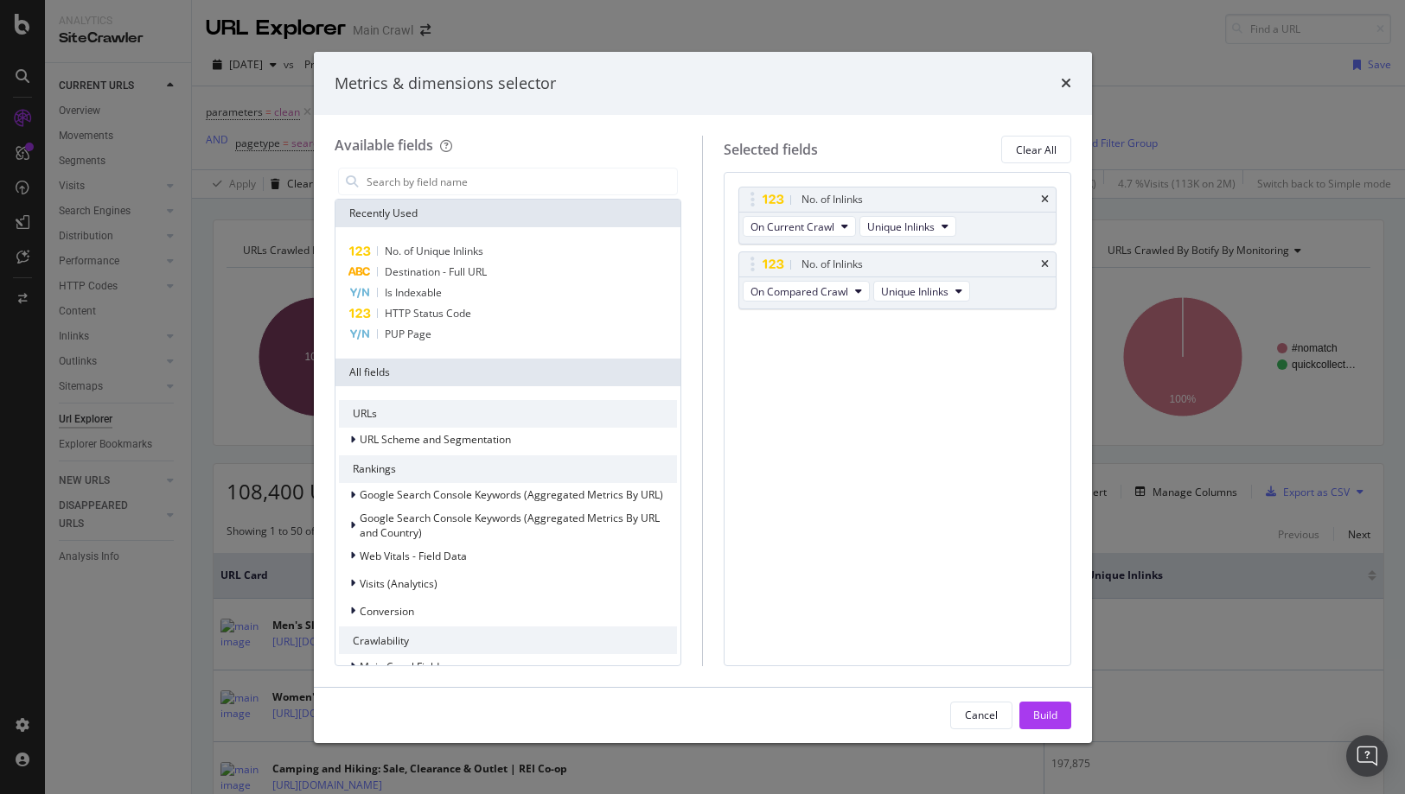
drag, startPoint x: 1050, startPoint y: 705, endPoint x: 1003, endPoint y: 594, distance: 121.2
click at [1050, 705] on div "Build" at bounding box center [1045, 716] width 24 height 26
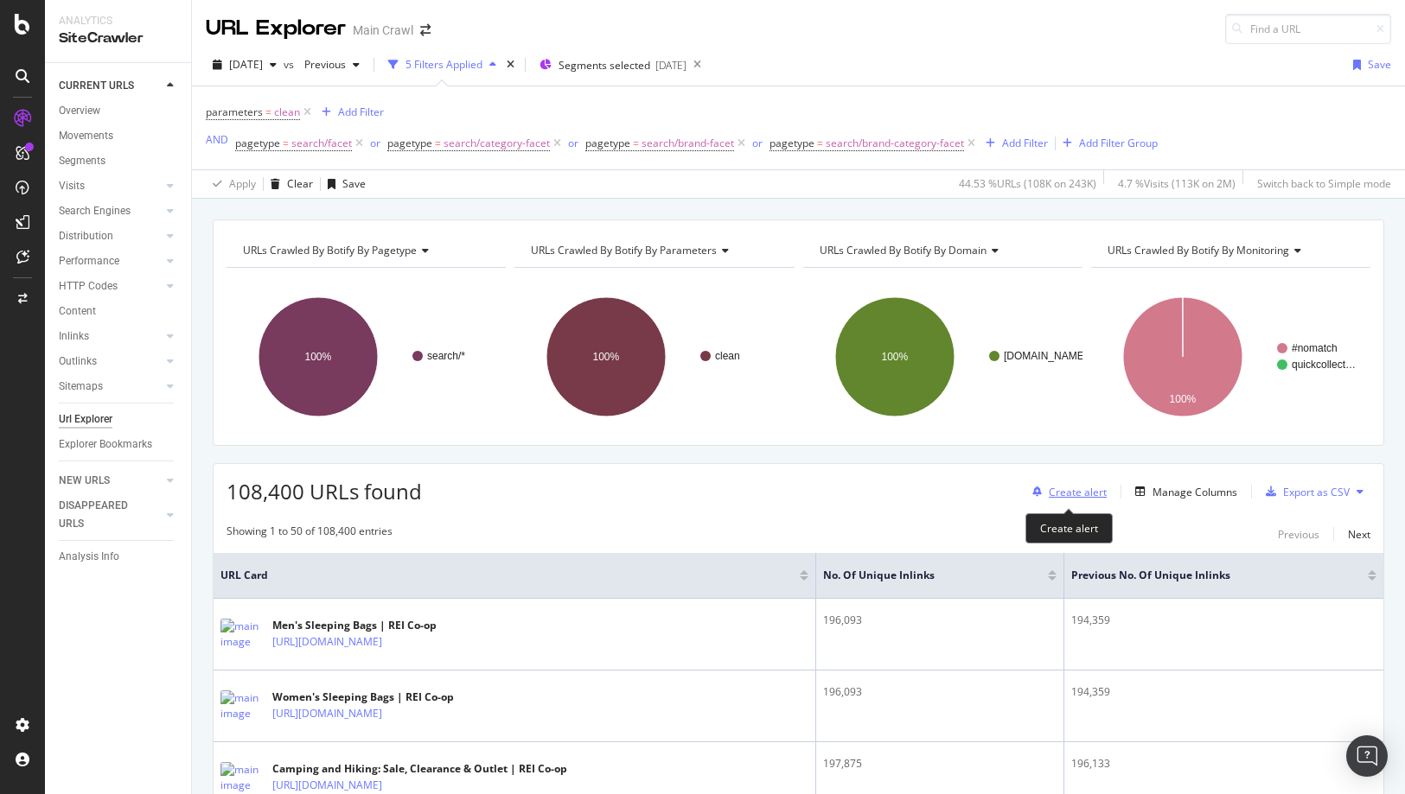
click at [1062, 499] on div "Create alert" at bounding box center [1078, 492] width 58 height 15
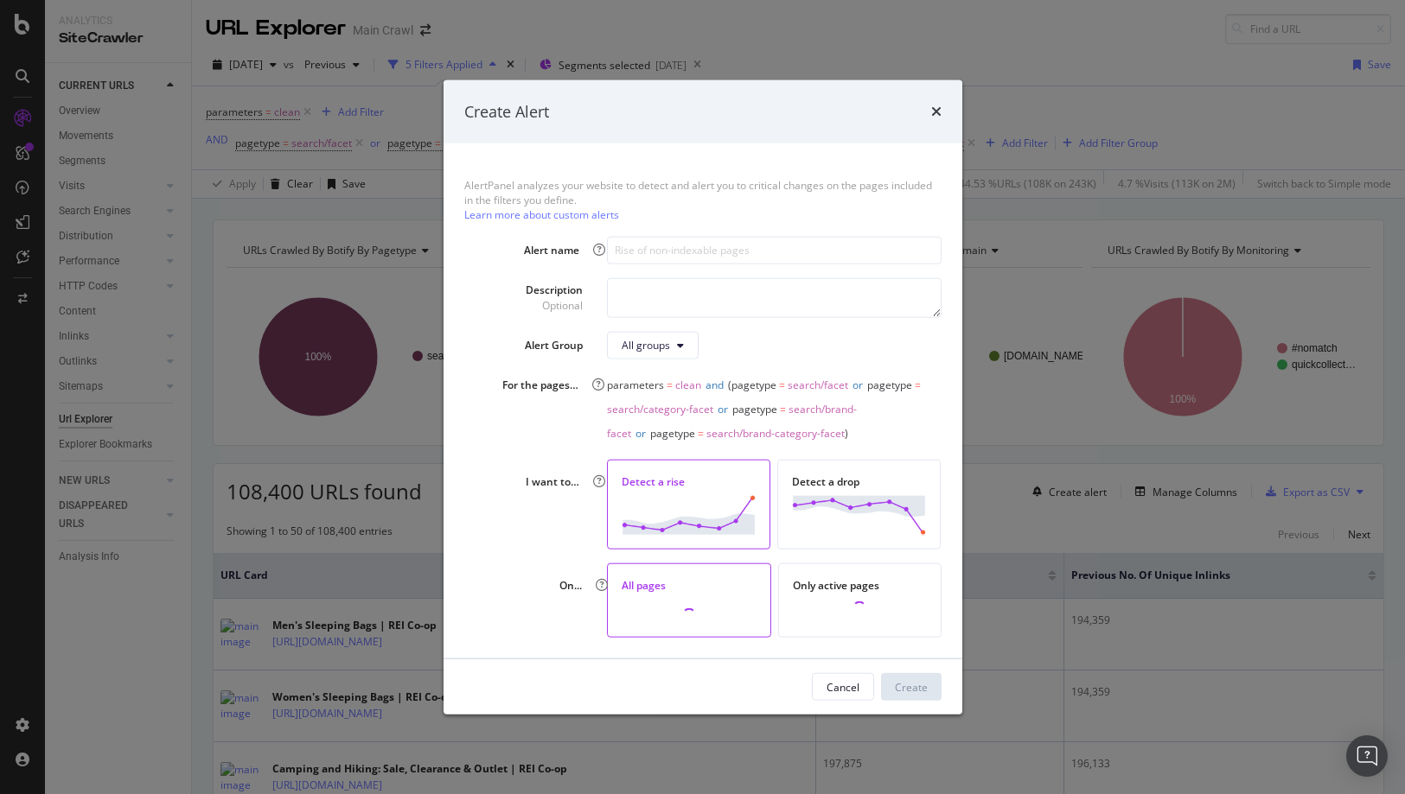
click at [660, 233] on div "AlertPanel analyzes your website to detect and alert you to critical changes on…" at bounding box center [702, 401] width 519 height 515
click at [658, 249] on input "modal" at bounding box center [774, 250] width 334 height 28
type input "Decrease in inlinks to facet page"
click at [843, 501] on img "modal" at bounding box center [859, 514] width 134 height 39
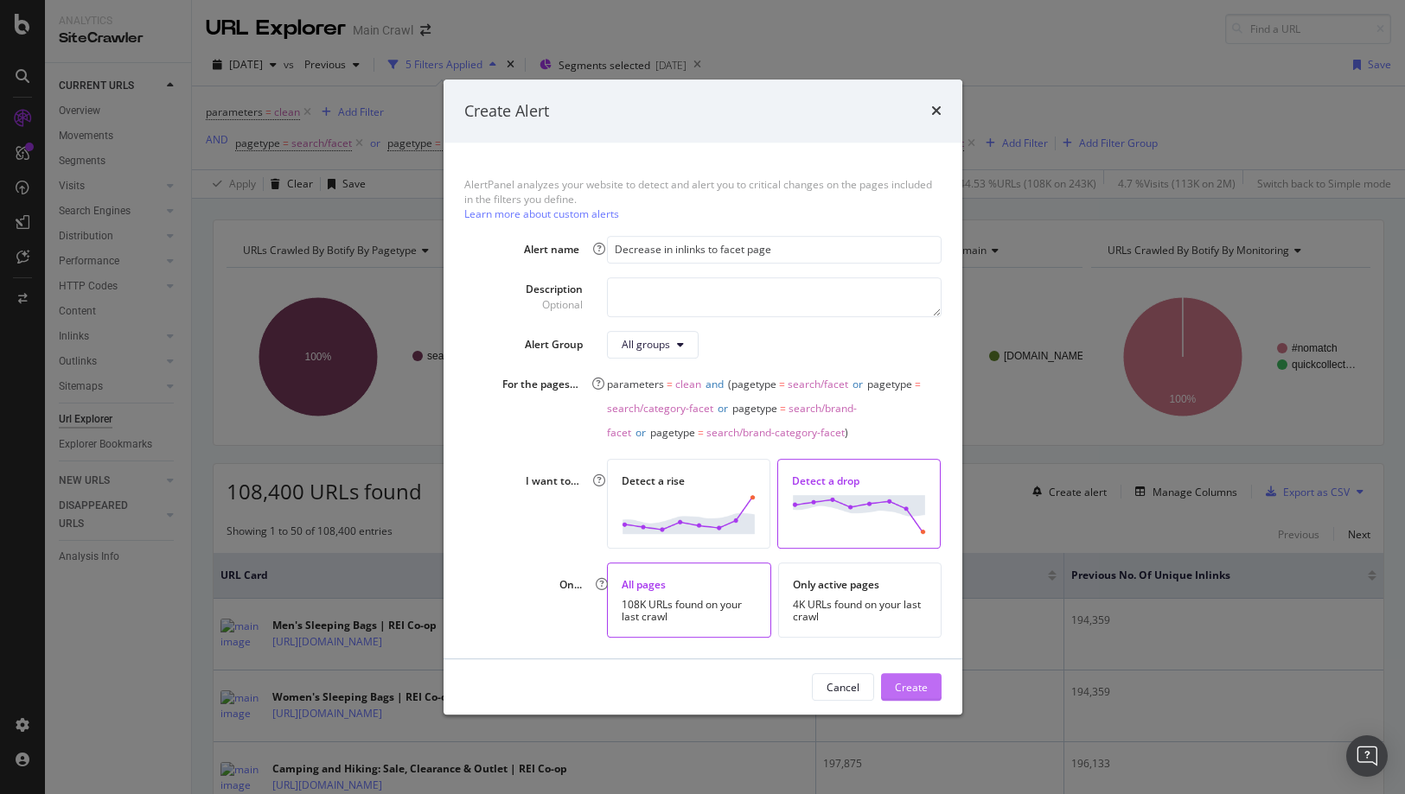
click at [916, 690] on div "Create" at bounding box center [911, 687] width 33 height 15
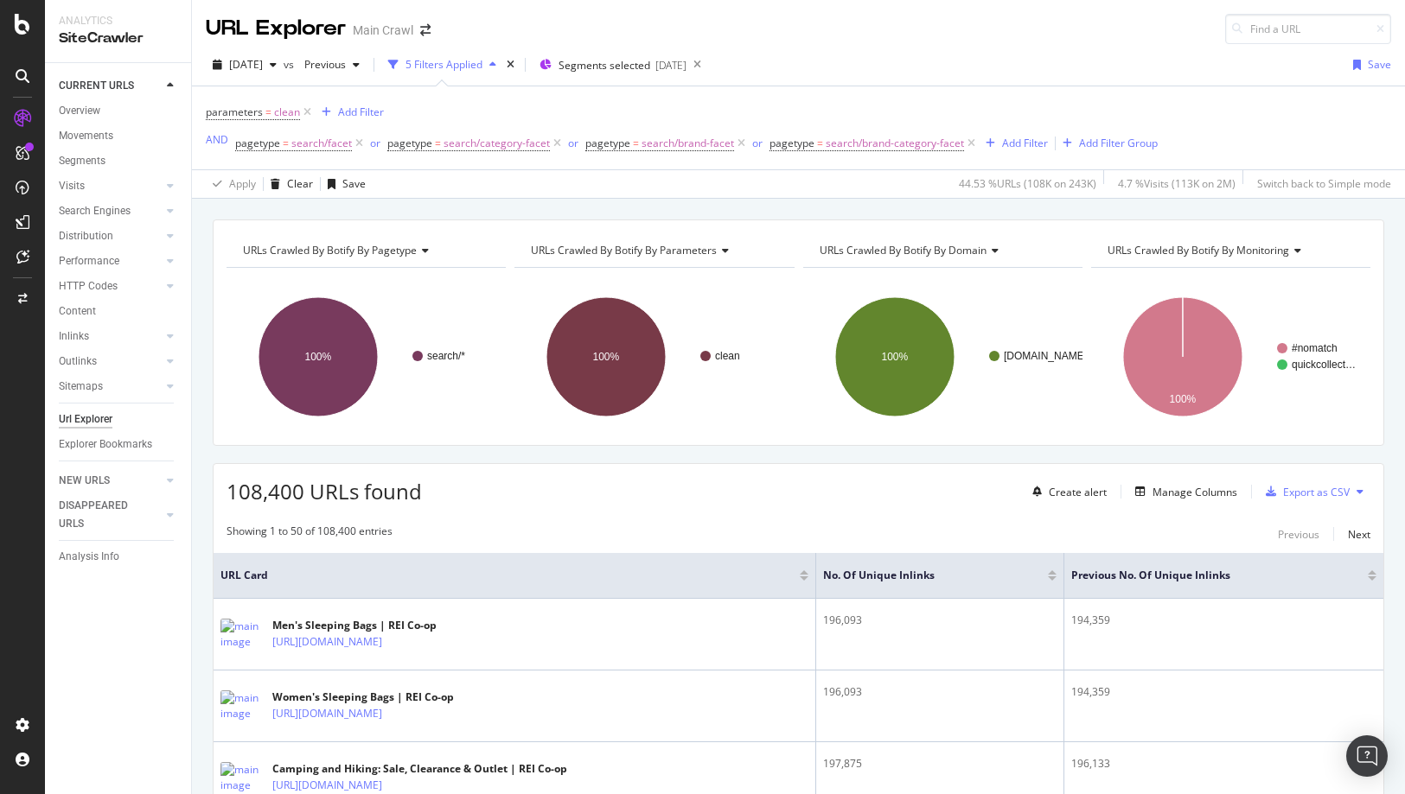
drag, startPoint x: 973, startPoint y: 48, endPoint x: 890, endPoint y: 207, distance: 179.4
click at [973, 48] on div "2025 Aug. 19th vs Previous 5 Filters Applied Segments selected 2025-07-09 Save …" at bounding box center [798, 121] width 1213 height 155
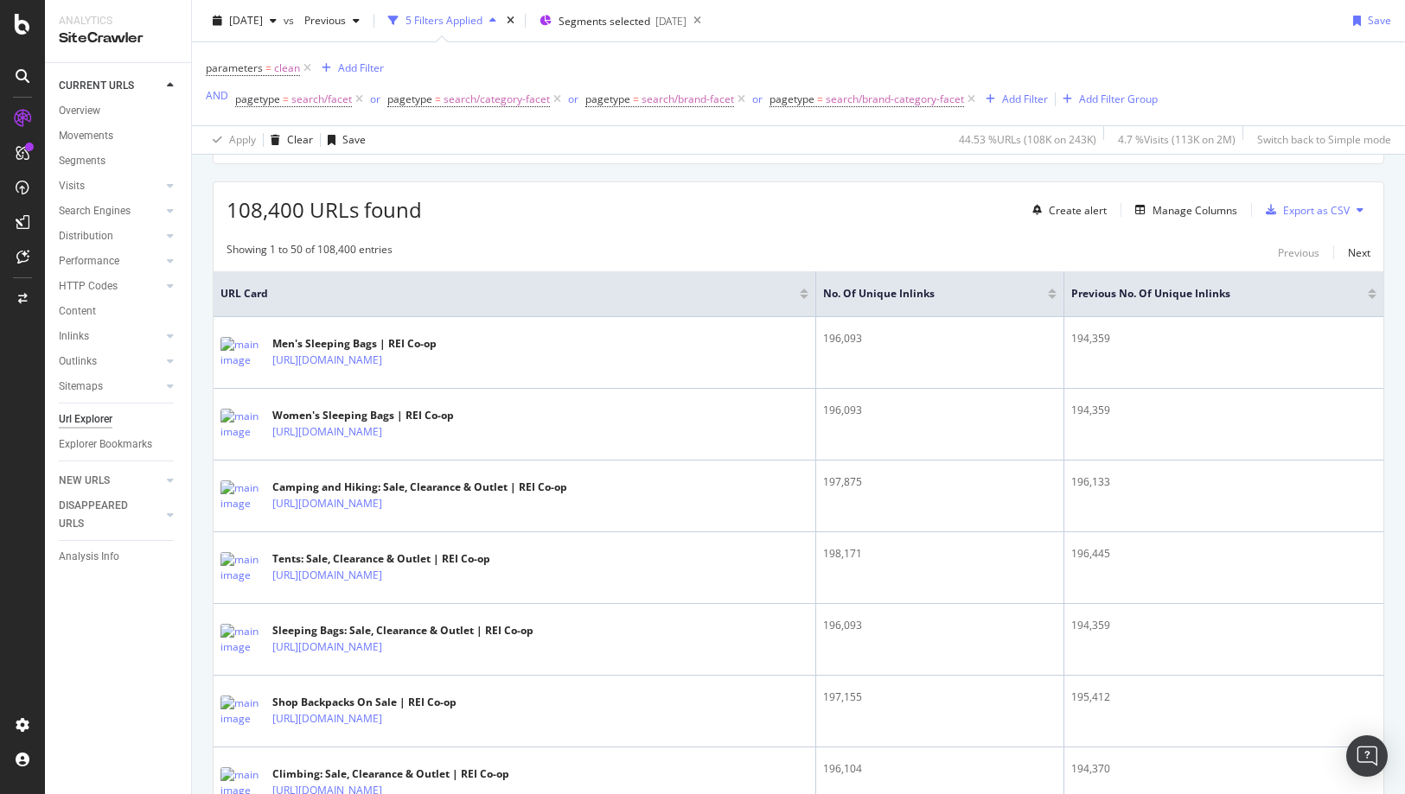
scroll to position [303, 0]
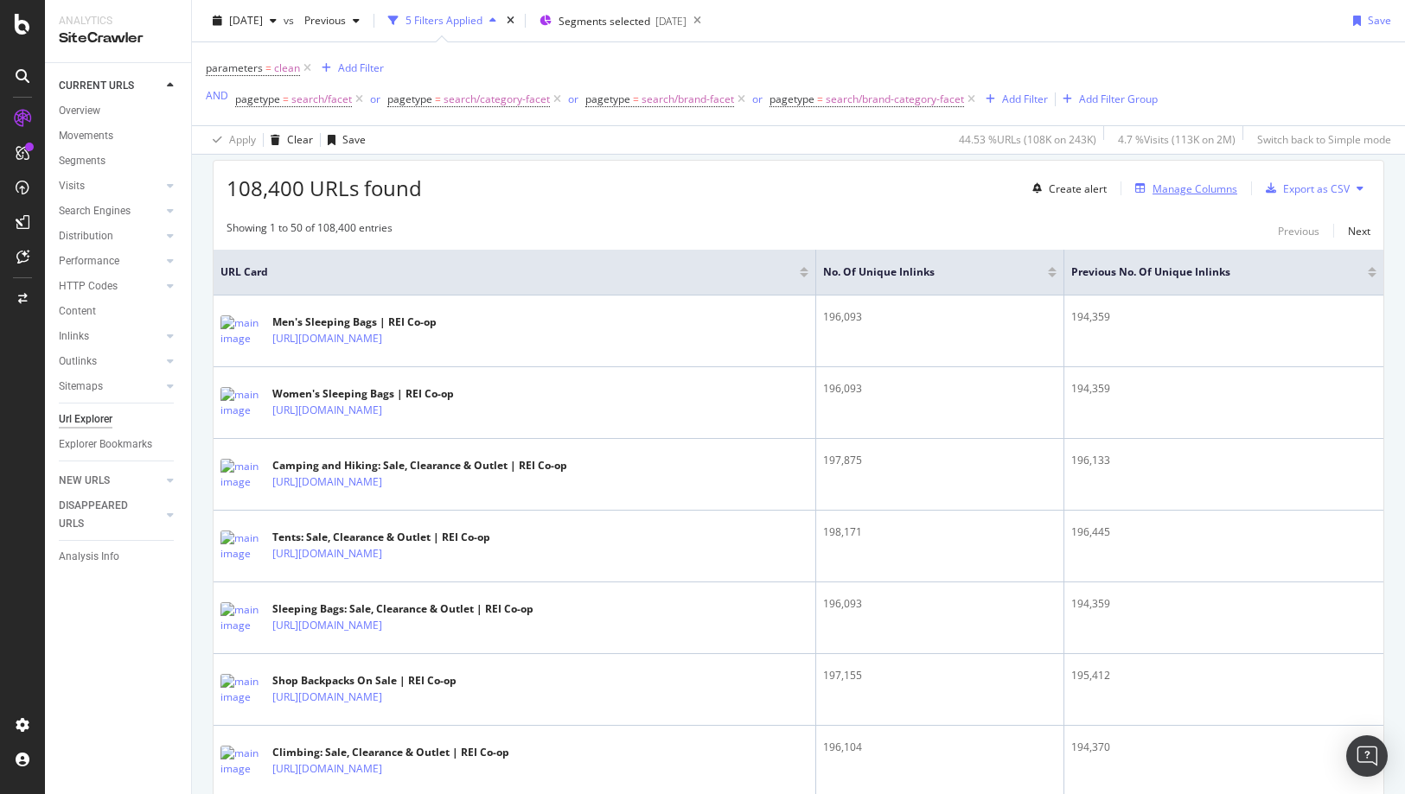
click at [1156, 183] on div "Manage Columns" at bounding box center [1194, 189] width 85 height 15
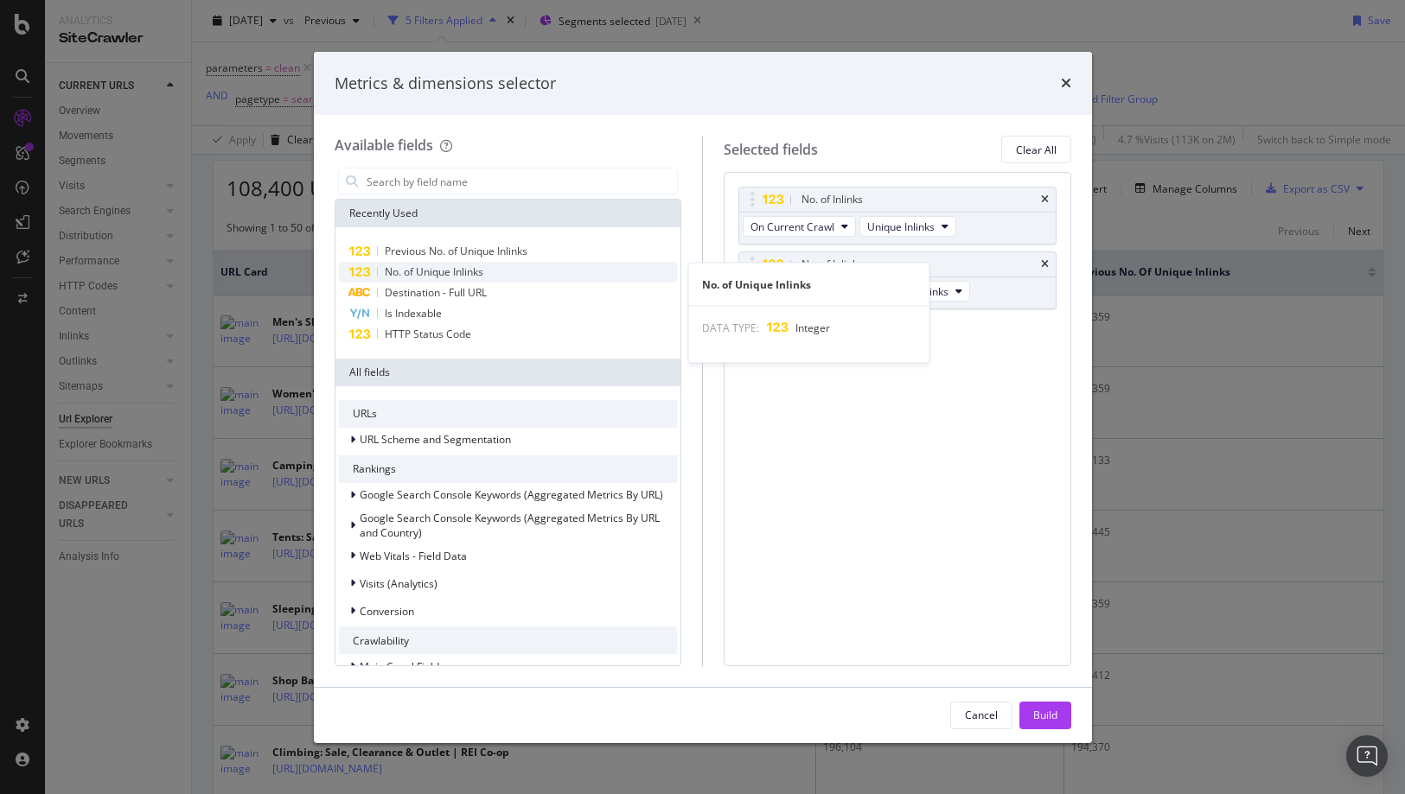
click at [495, 265] on div "No. of Unique Inlinks" at bounding box center [508, 272] width 339 height 21
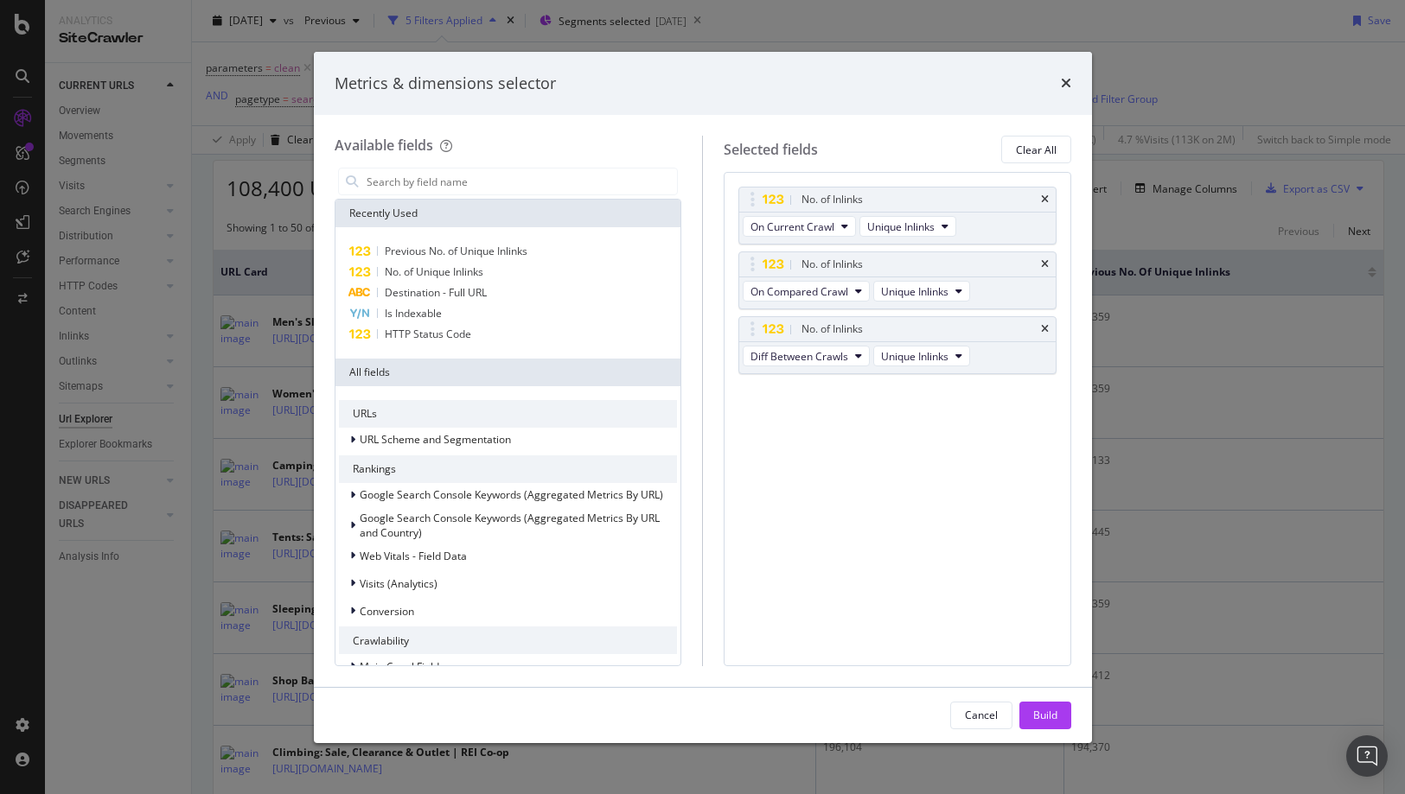
click at [1008, 489] on div "No. of Inlinks On Current Crawl Unique Inlinks No. of Inlinks On Compared Crawl…" at bounding box center [898, 419] width 348 height 494
click at [1052, 726] on div "Build" at bounding box center [1045, 716] width 24 height 26
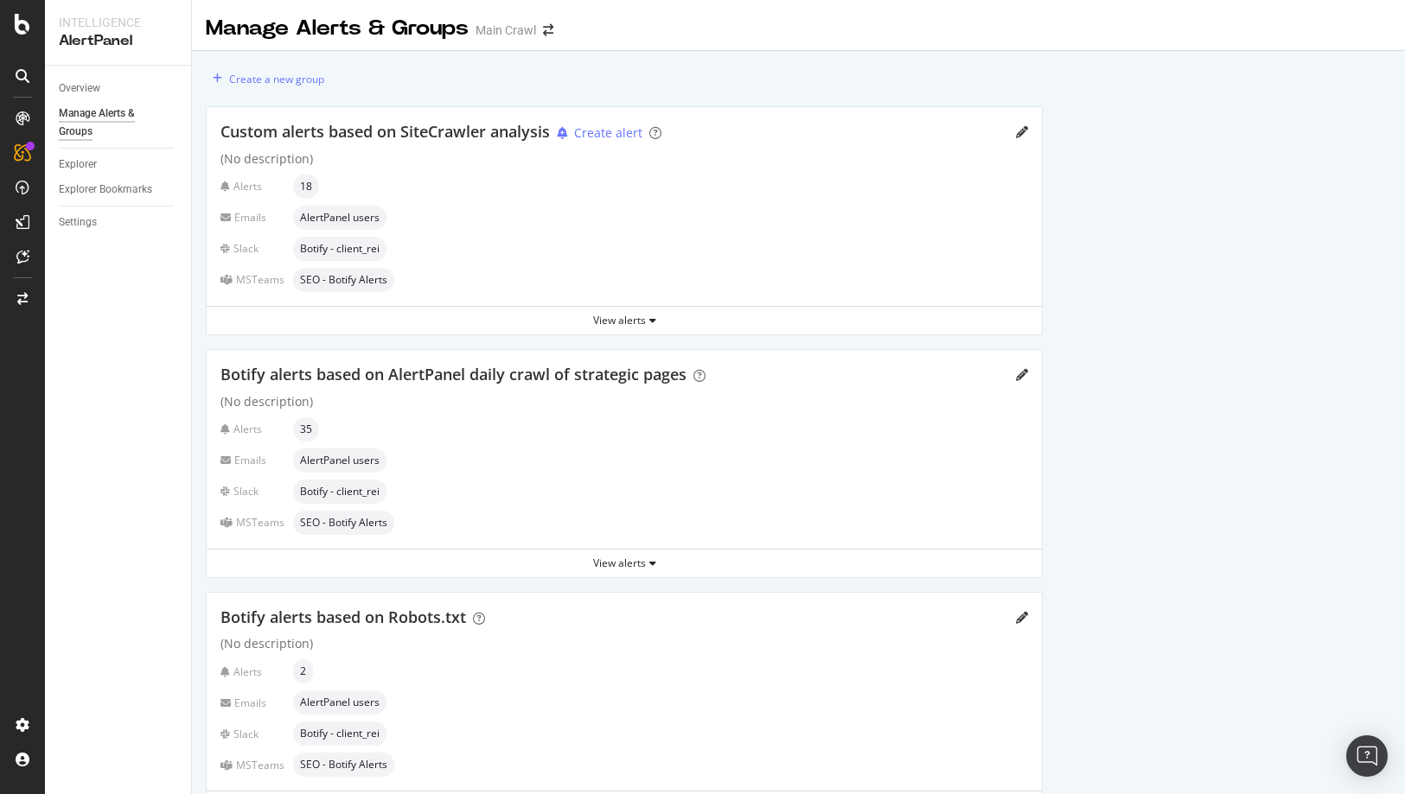
click at [1164, 372] on div "Create a new group Custom alerts based on SiteCrawler analysis Create alert (No…" at bounding box center [798, 571] width 1213 height 1040
click at [635, 316] on div "View alerts" at bounding box center [624, 320] width 835 height 15
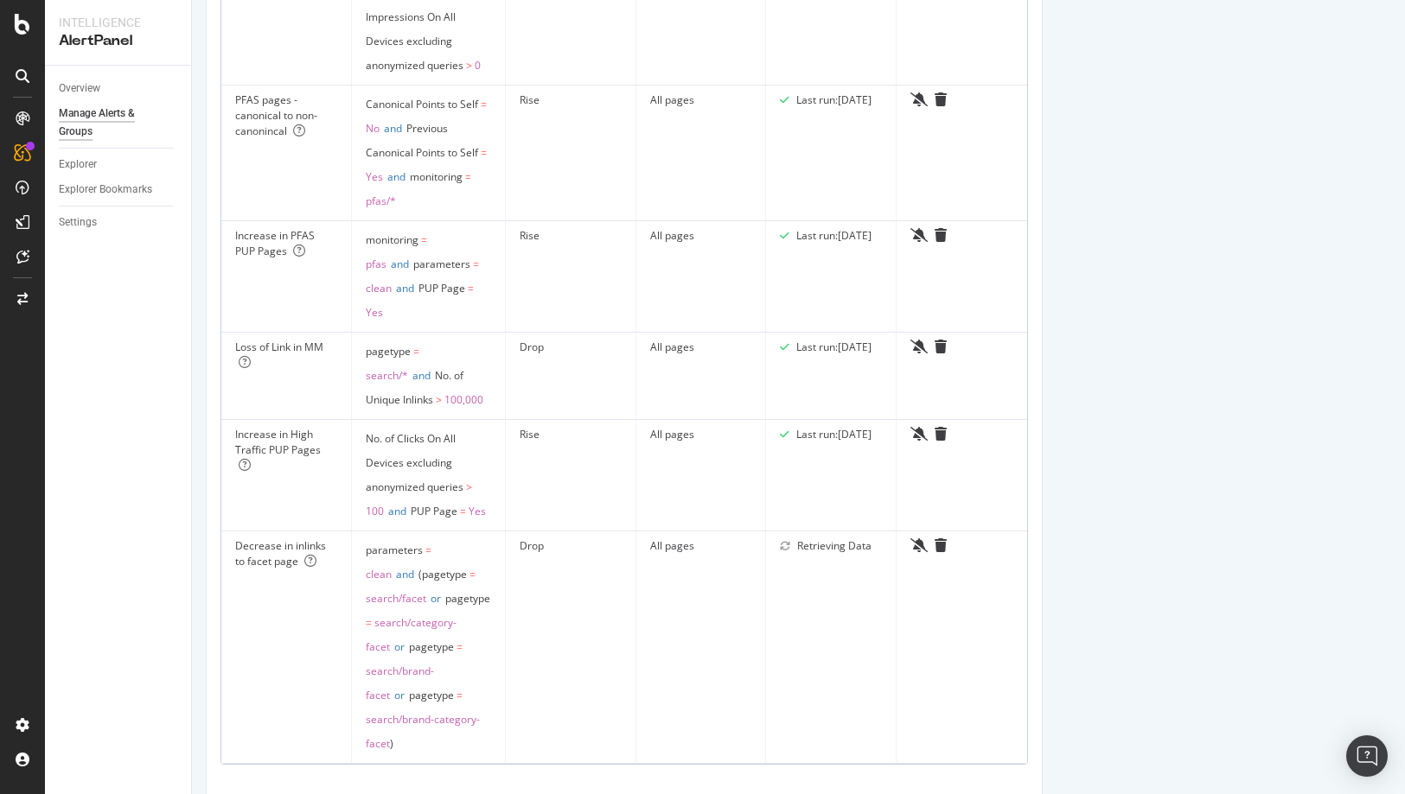
scroll to position [1848, 0]
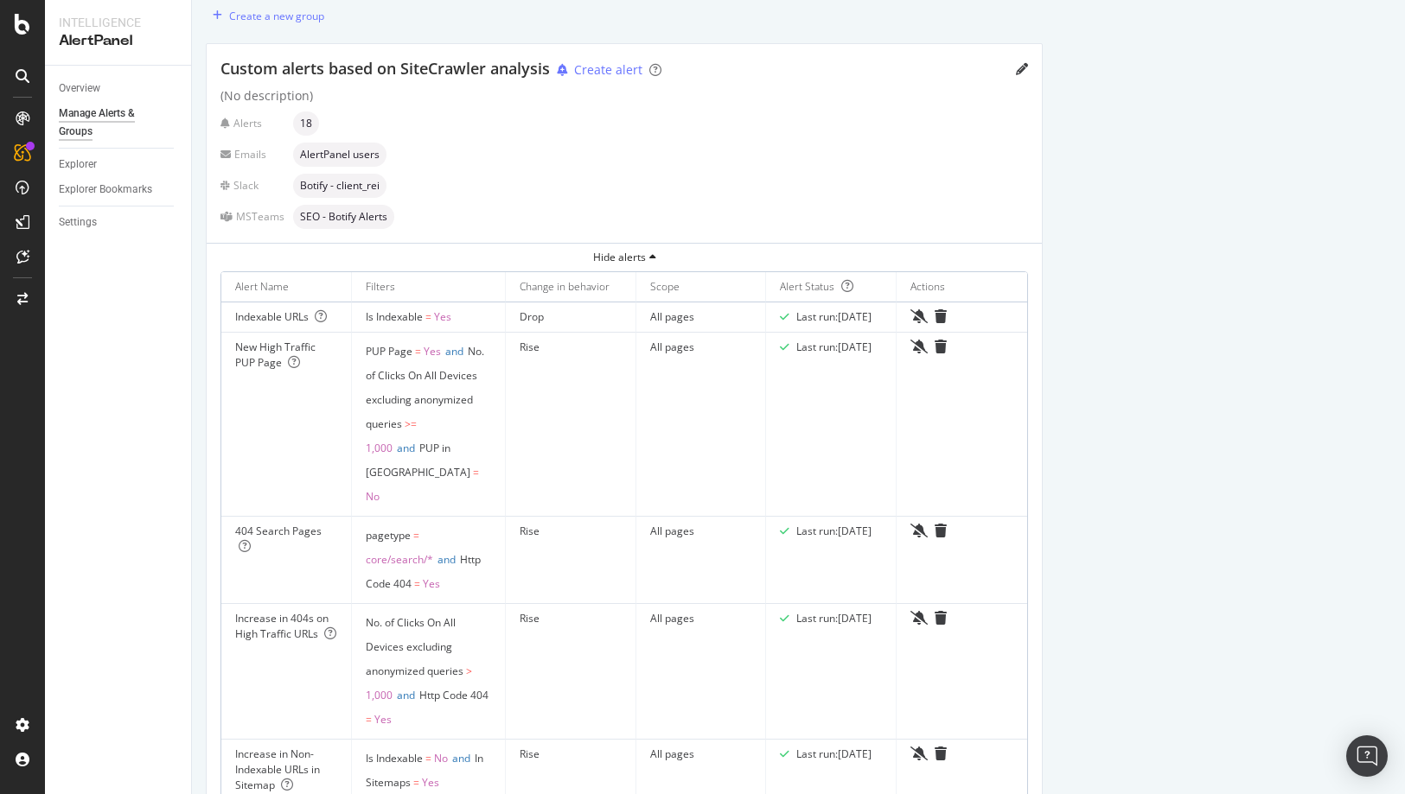
scroll to position [62, 0]
